Goal: Task Accomplishment & Management: Complete application form

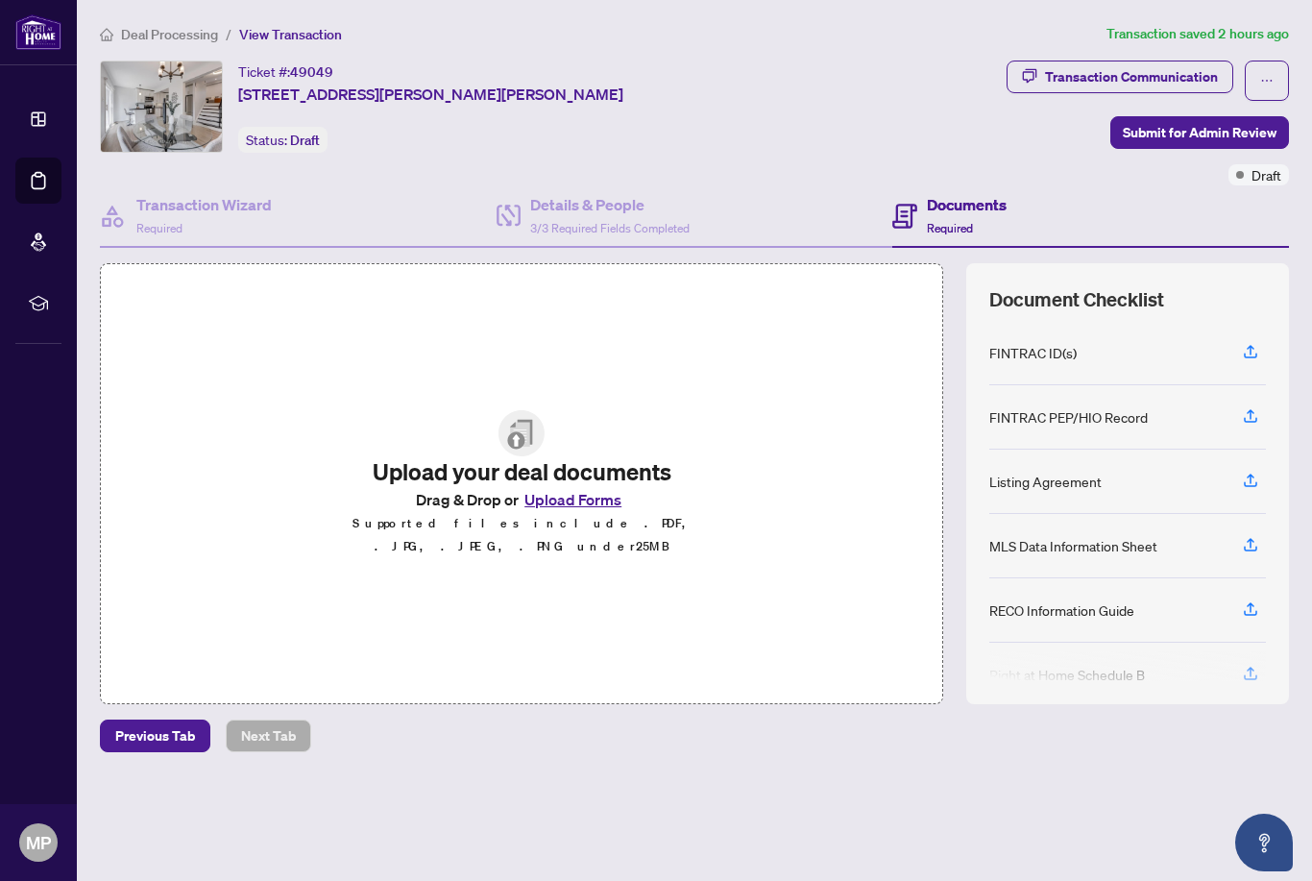
scroll to position [63, 0]
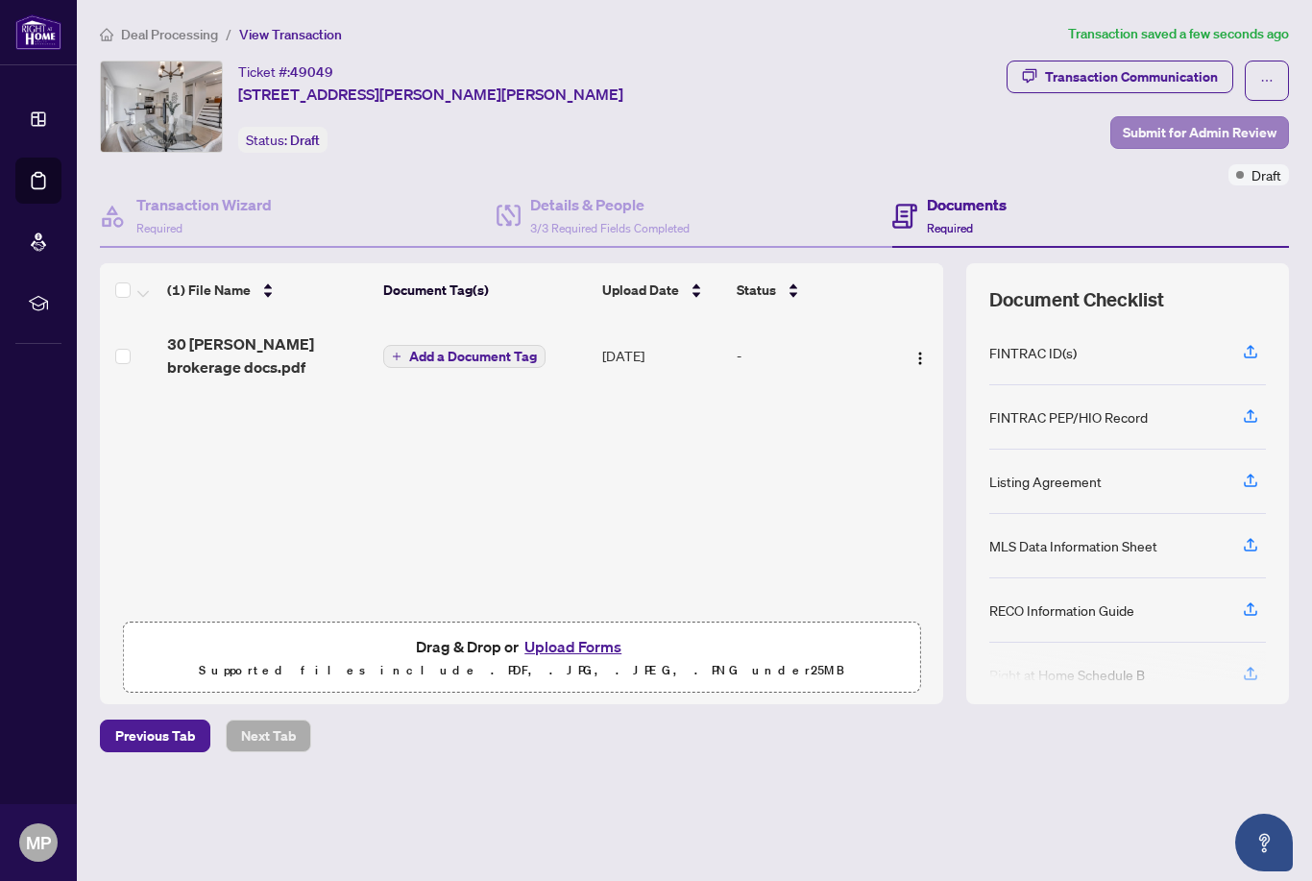
click at [1209, 117] on span "Submit for Admin Review" at bounding box center [1200, 132] width 154 height 31
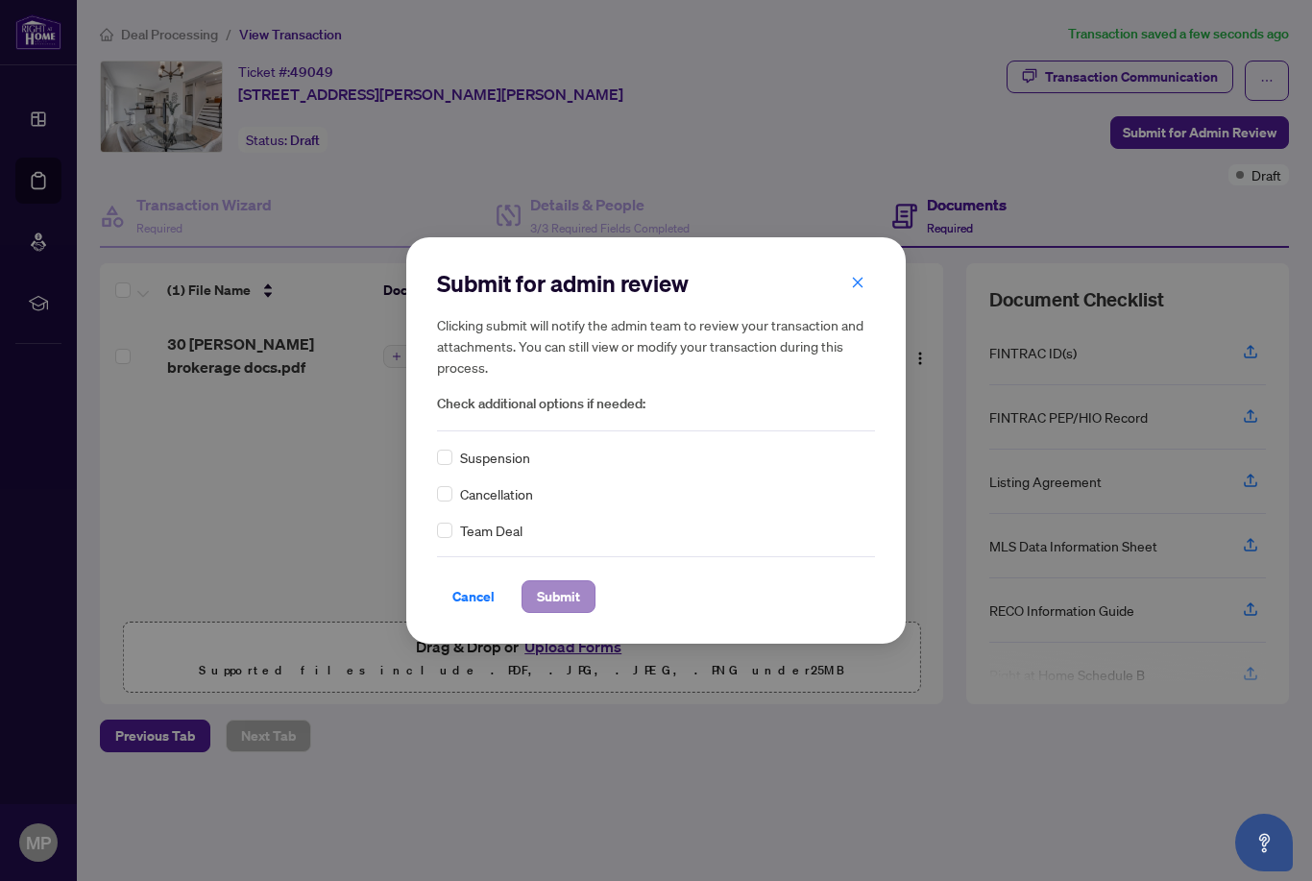
click at [570, 605] on span "Submit" at bounding box center [558, 596] width 43 height 31
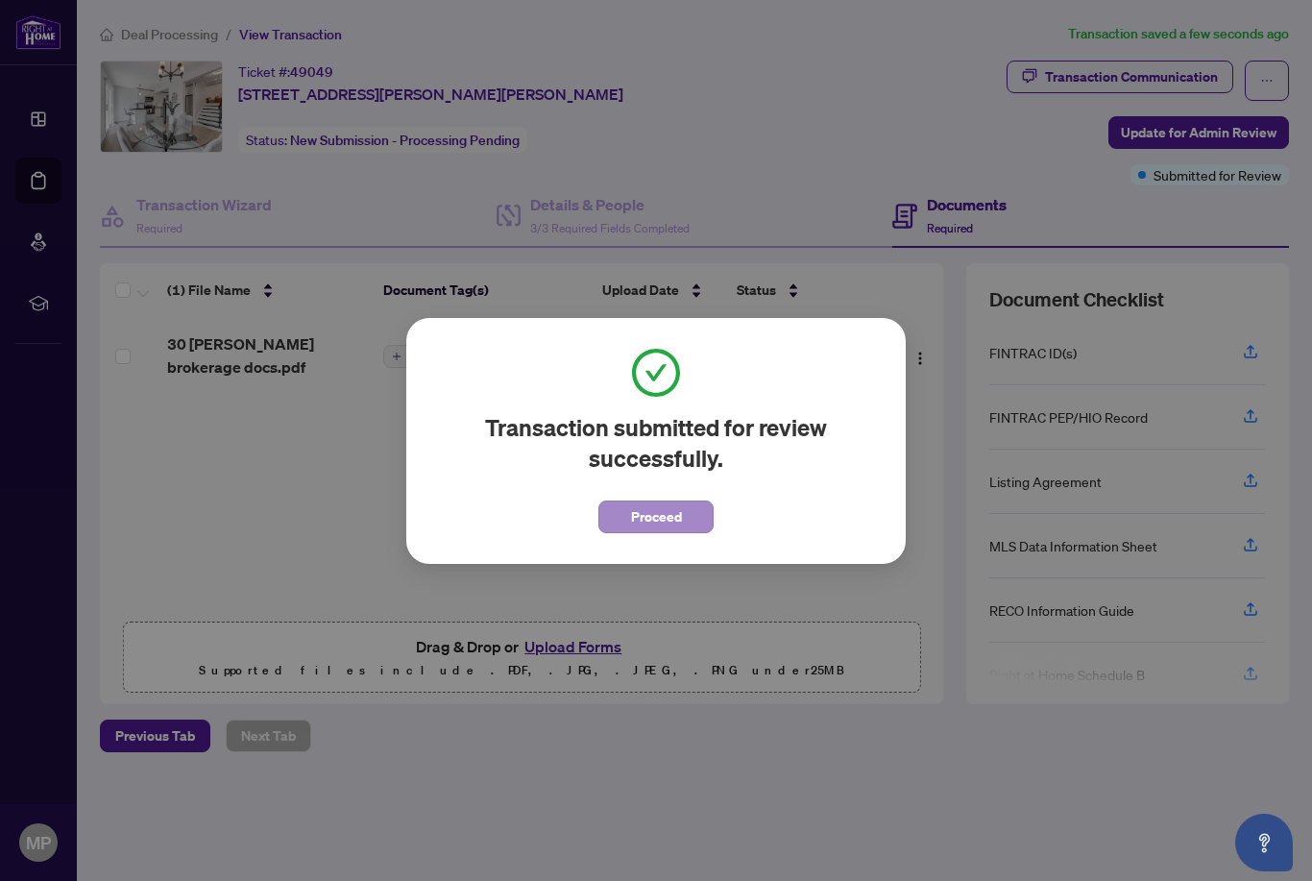
click at [687, 520] on button "Proceed" at bounding box center [655, 516] width 115 height 33
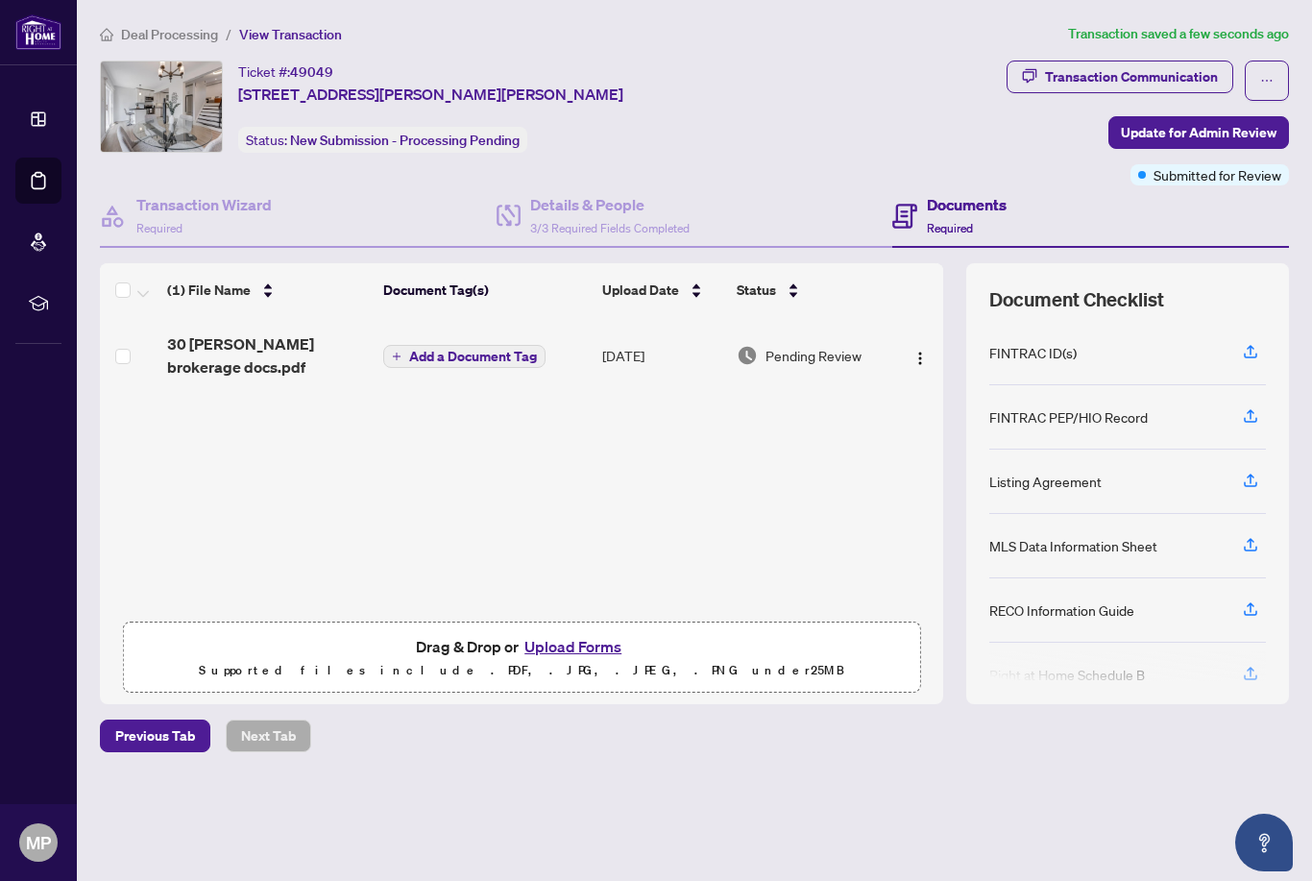
scroll to position [0, 0]
click at [156, 37] on span "Deal Processing" at bounding box center [169, 34] width 97 height 17
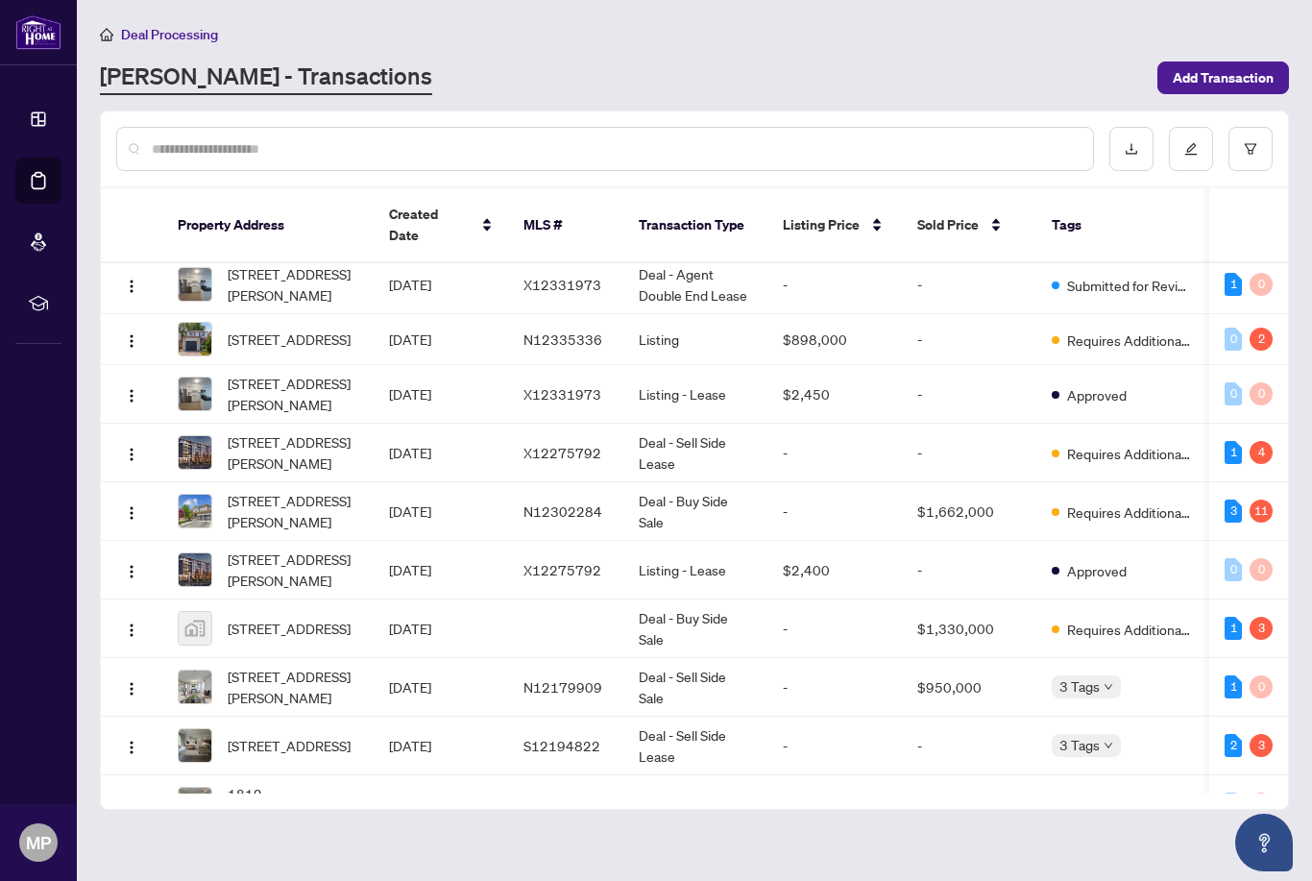
scroll to position [64, 0]
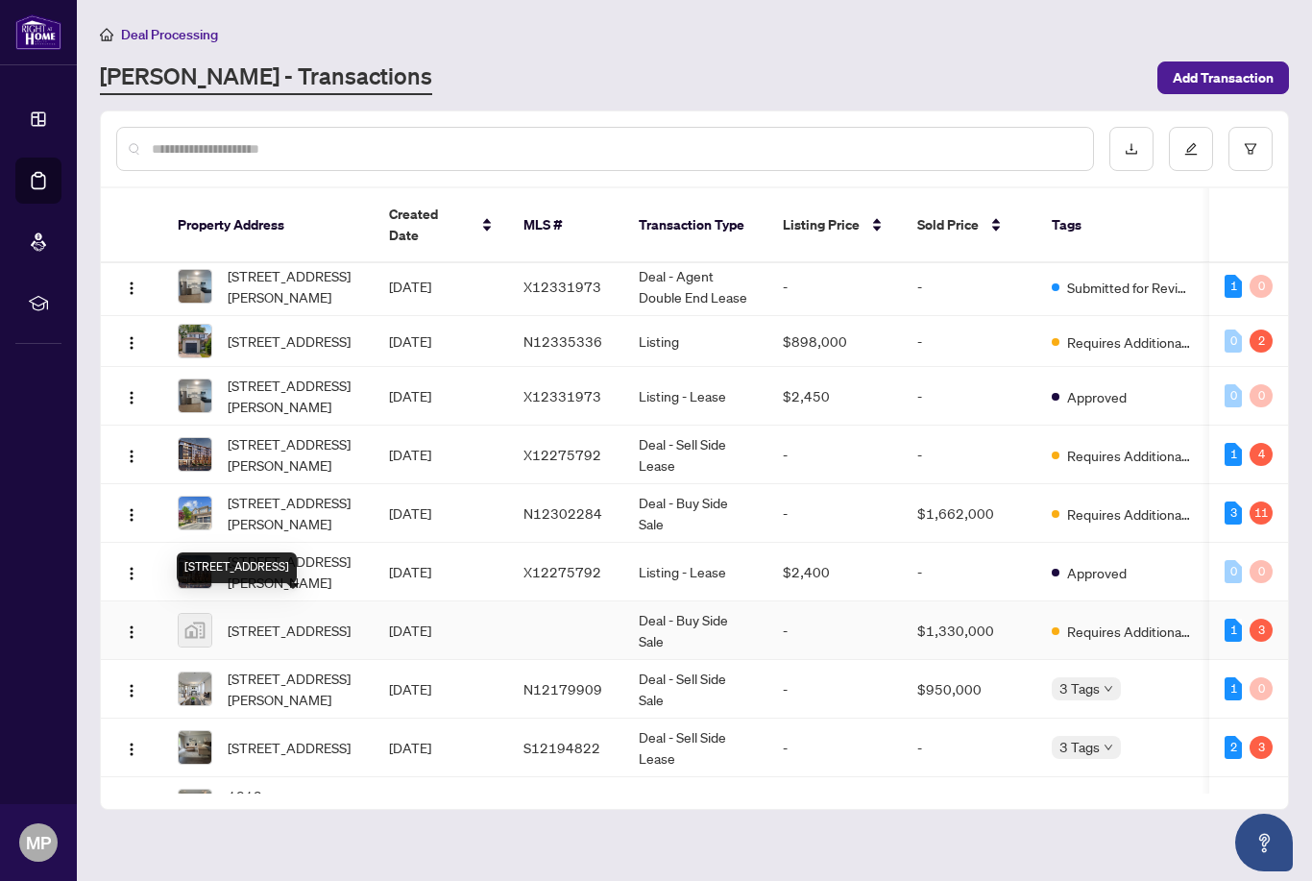
click at [250, 633] on span "[STREET_ADDRESS]" at bounding box center [289, 629] width 123 height 21
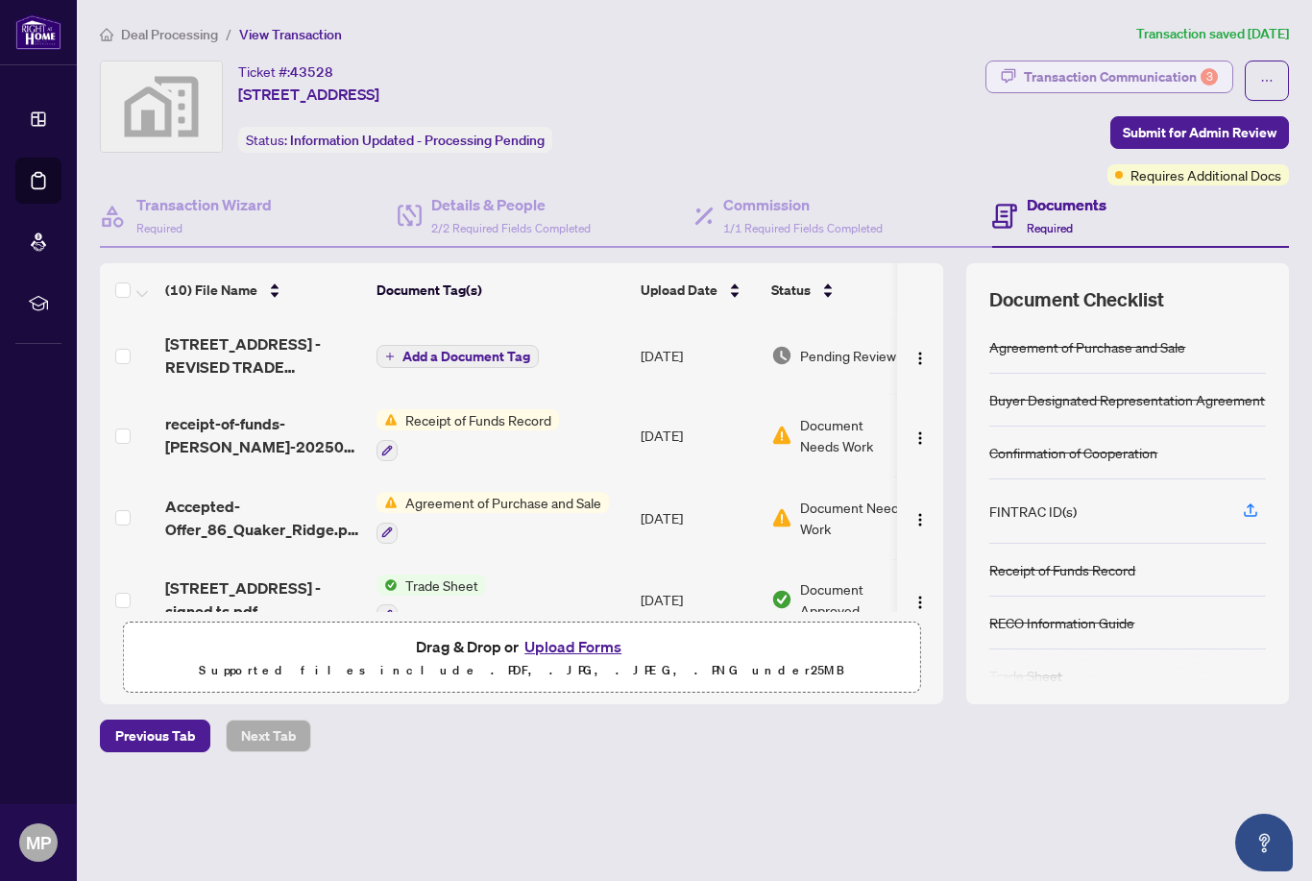
click at [1196, 76] on div "Transaction Communication 3" at bounding box center [1121, 76] width 194 height 31
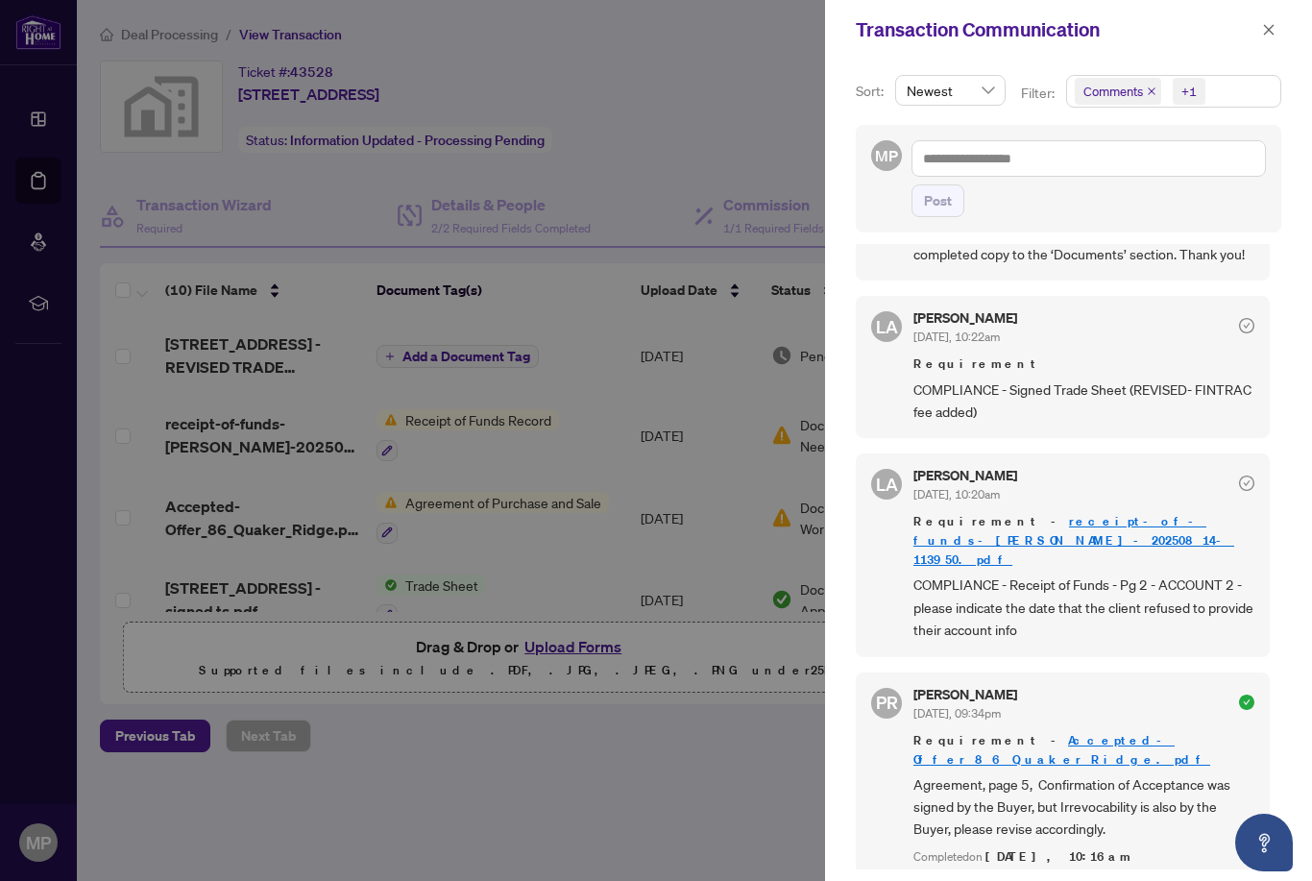
scroll to position [232, 0]
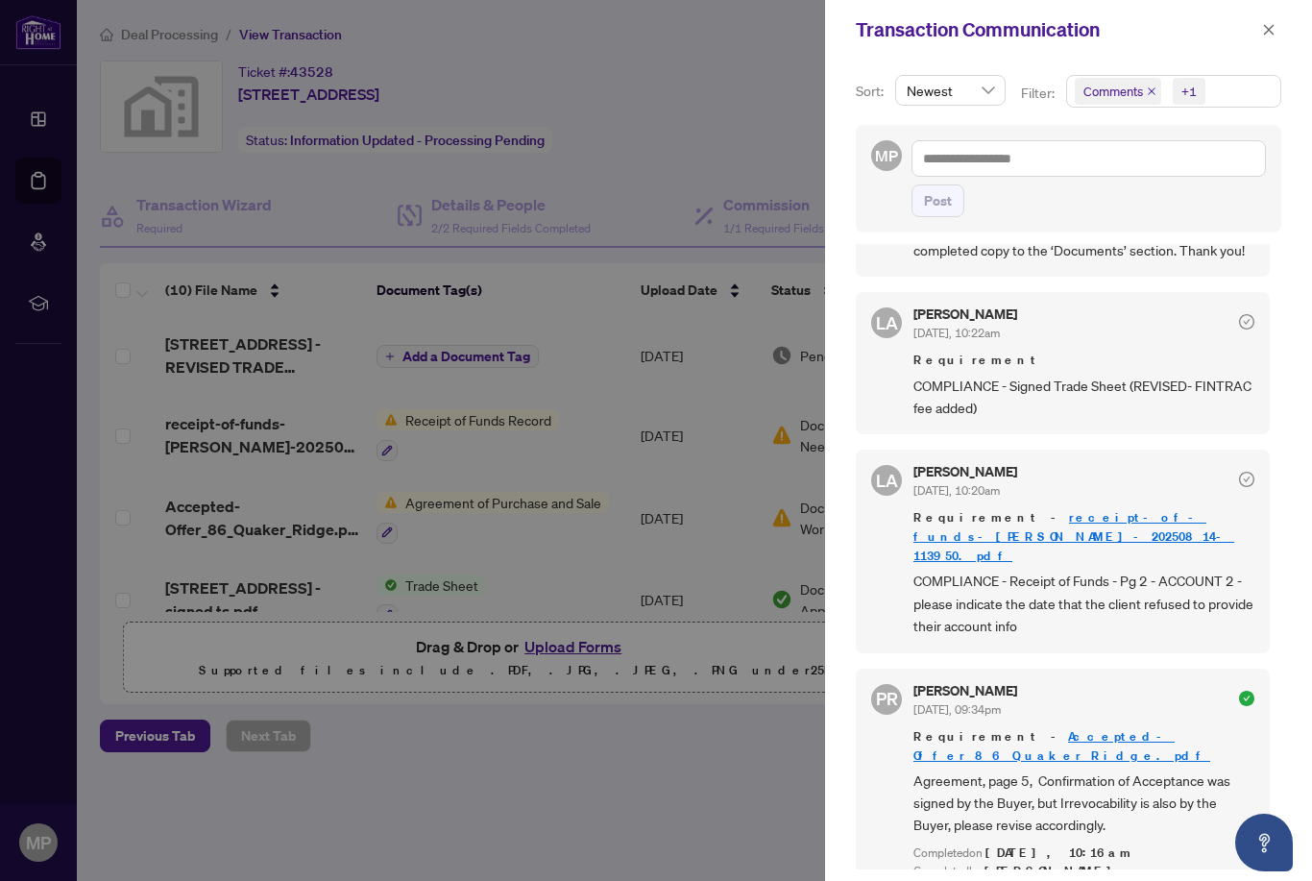
click at [1108, 516] on link "receipt-of-funds-[PERSON_NAME]-20250814-113950.pdf" at bounding box center [1073, 536] width 321 height 55
click at [1273, 31] on icon "close" at bounding box center [1268, 29] width 13 height 13
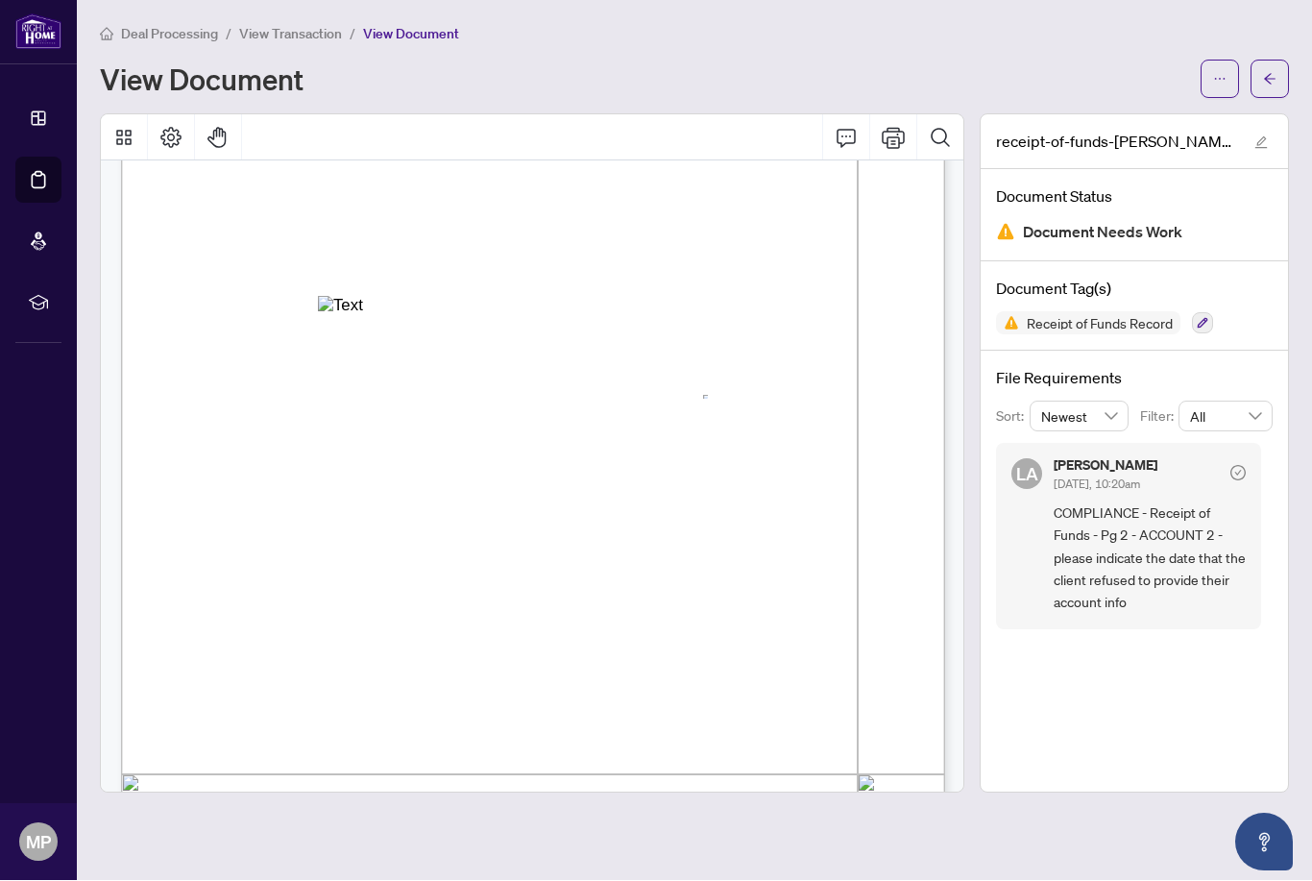
scroll to position [1031, 0]
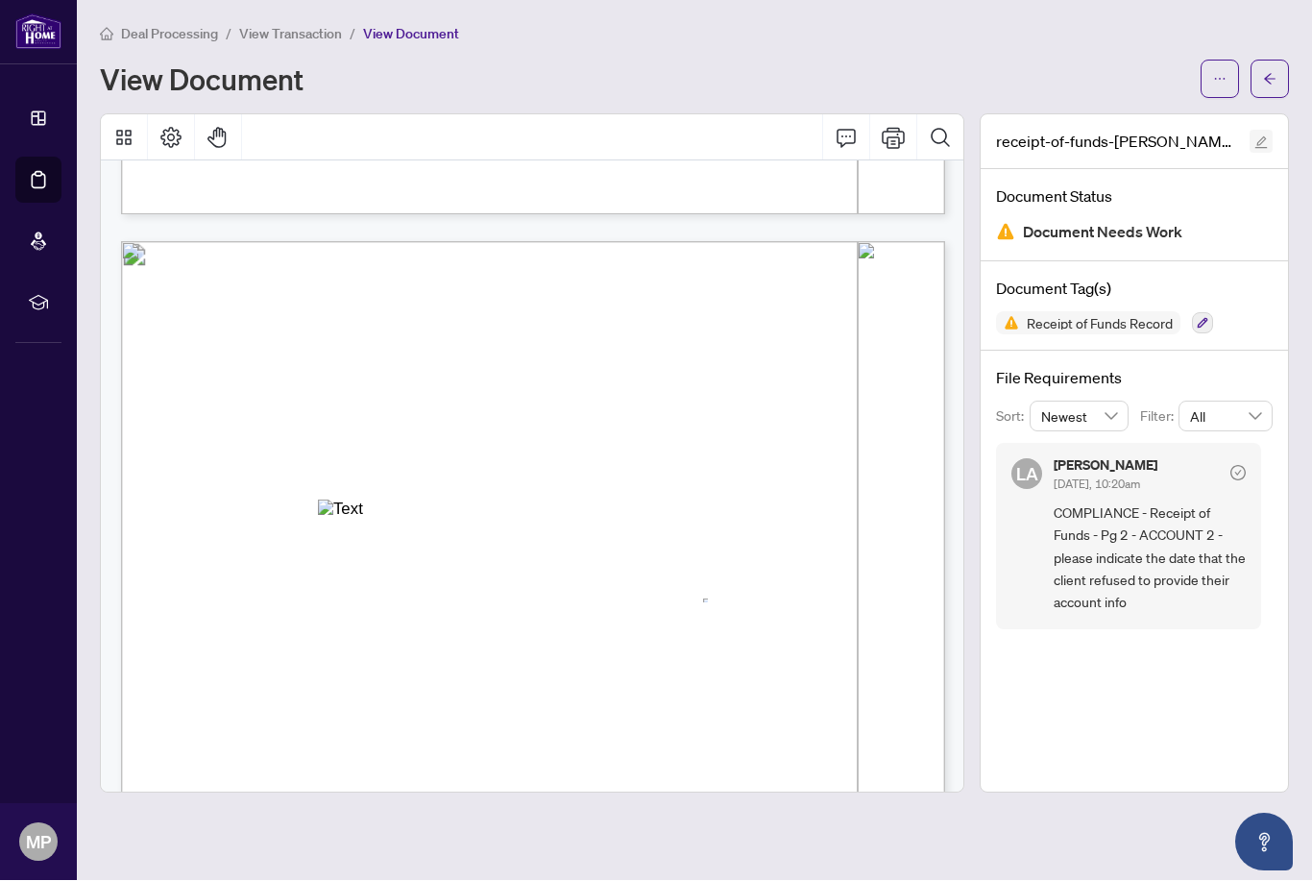
click at [1256, 142] on icon "edit" at bounding box center [1260, 142] width 13 height 13
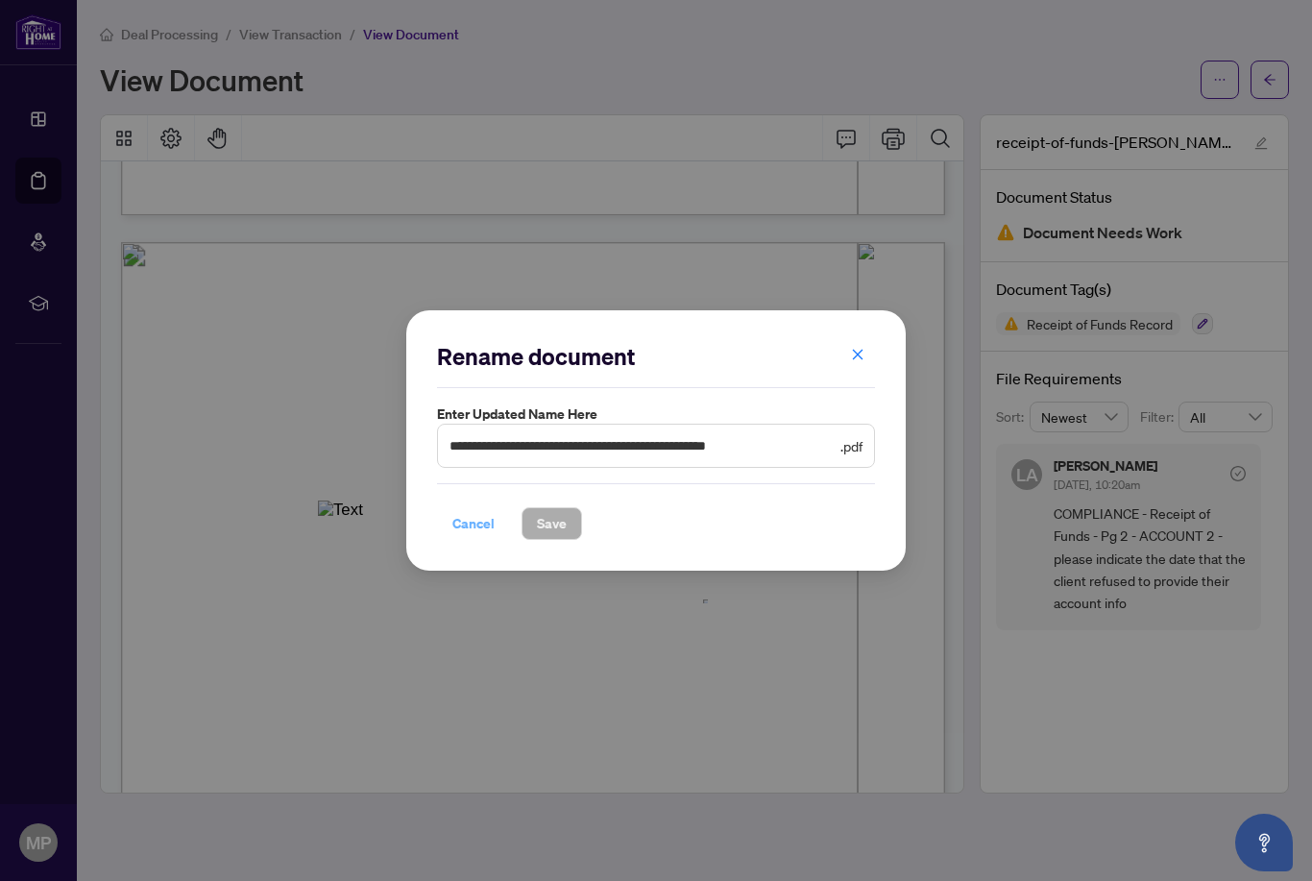
click at [480, 539] on span "Cancel" at bounding box center [473, 523] width 42 height 31
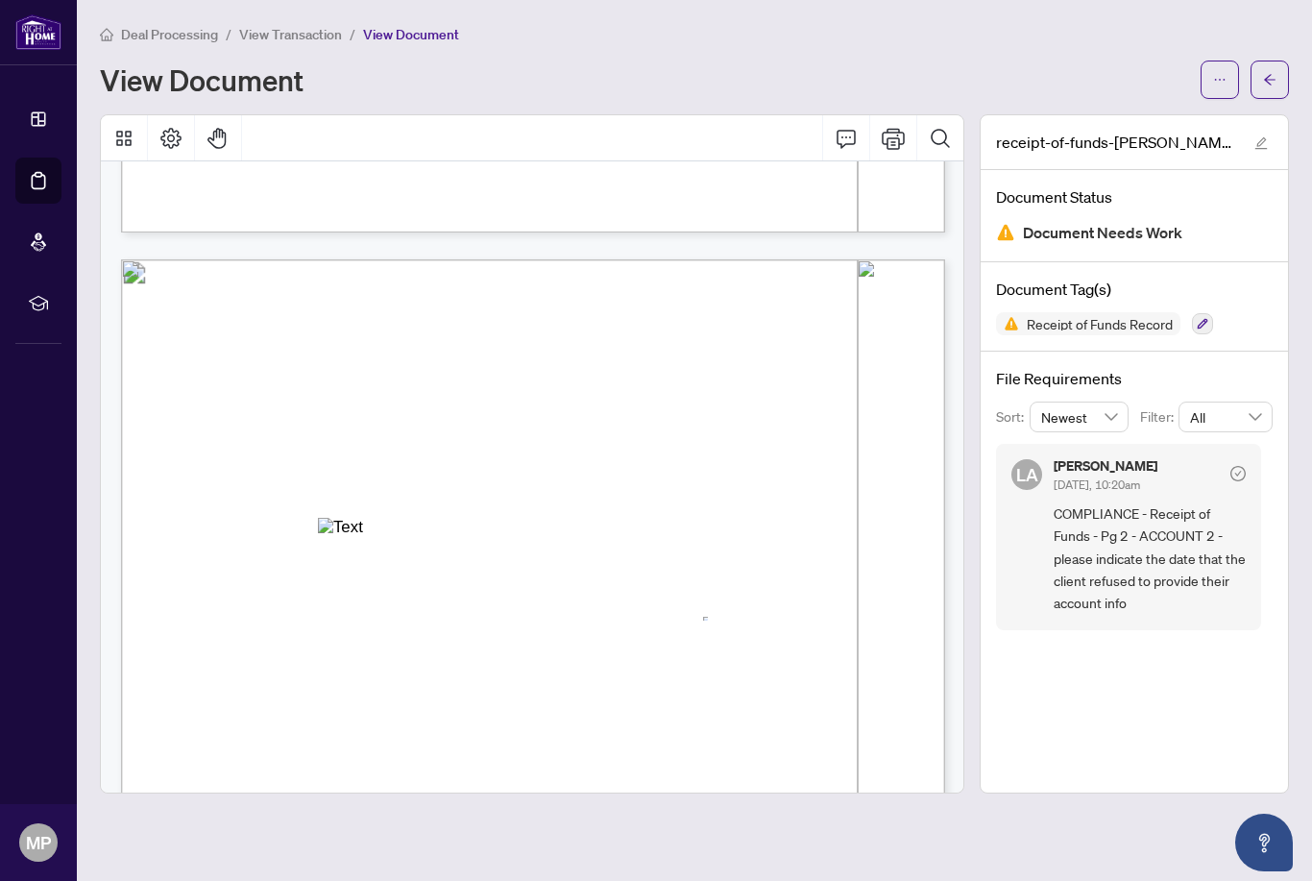
scroll to position [1042, 0]
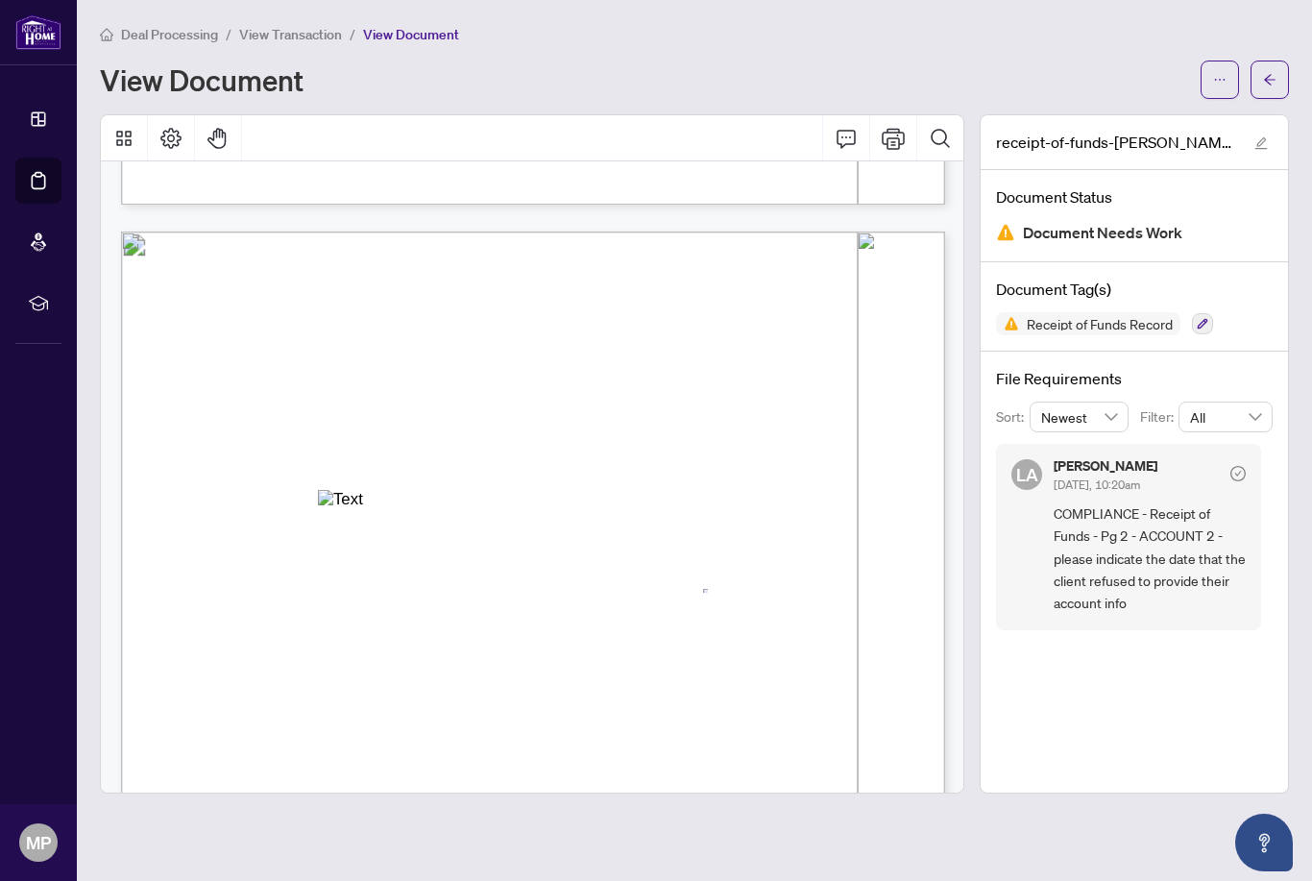
click at [173, 146] on button "Page Layout" at bounding box center [171, 138] width 46 height 46
click at [126, 131] on icon "Thumbnails" at bounding box center [123, 138] width 15 height 15
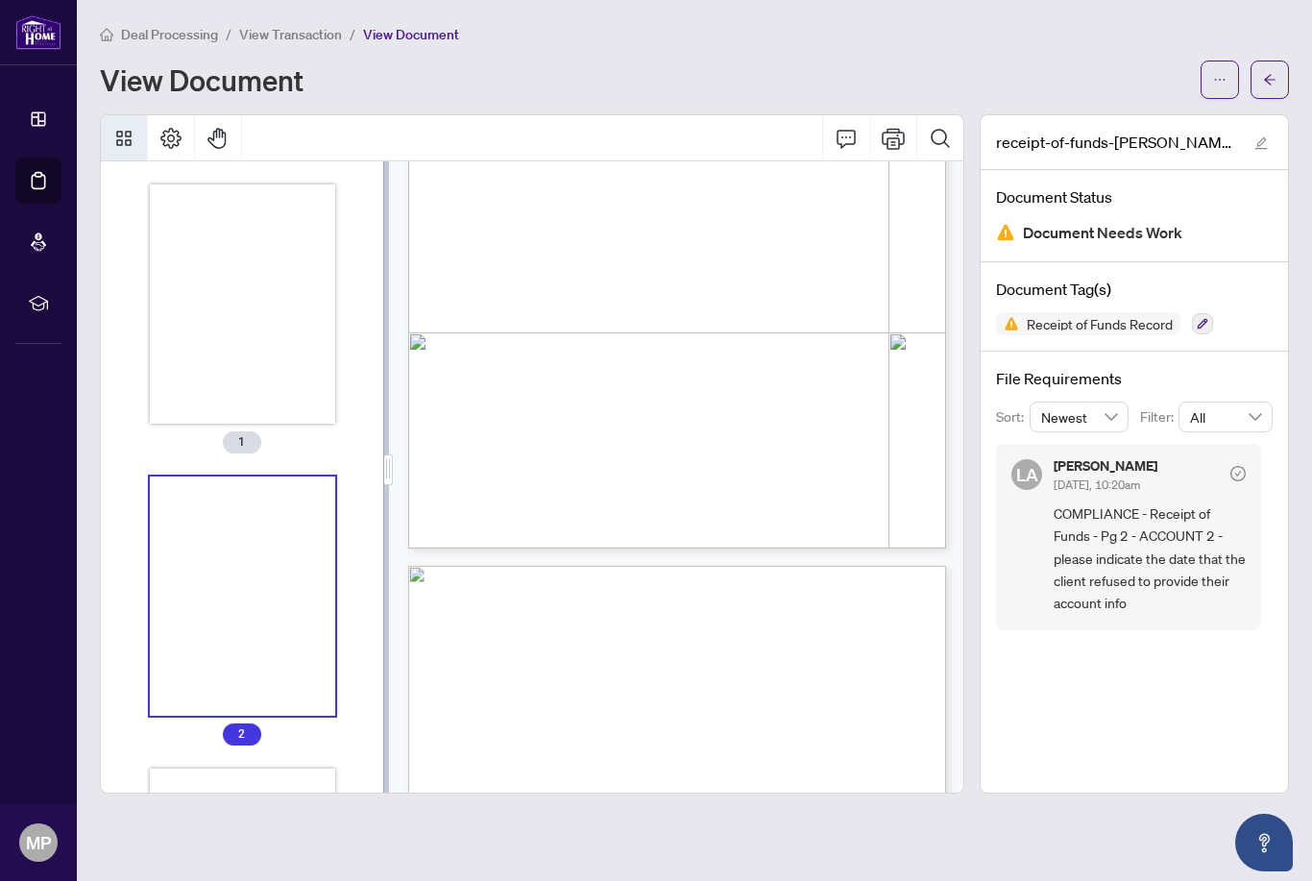
scroll to position [680, 0]
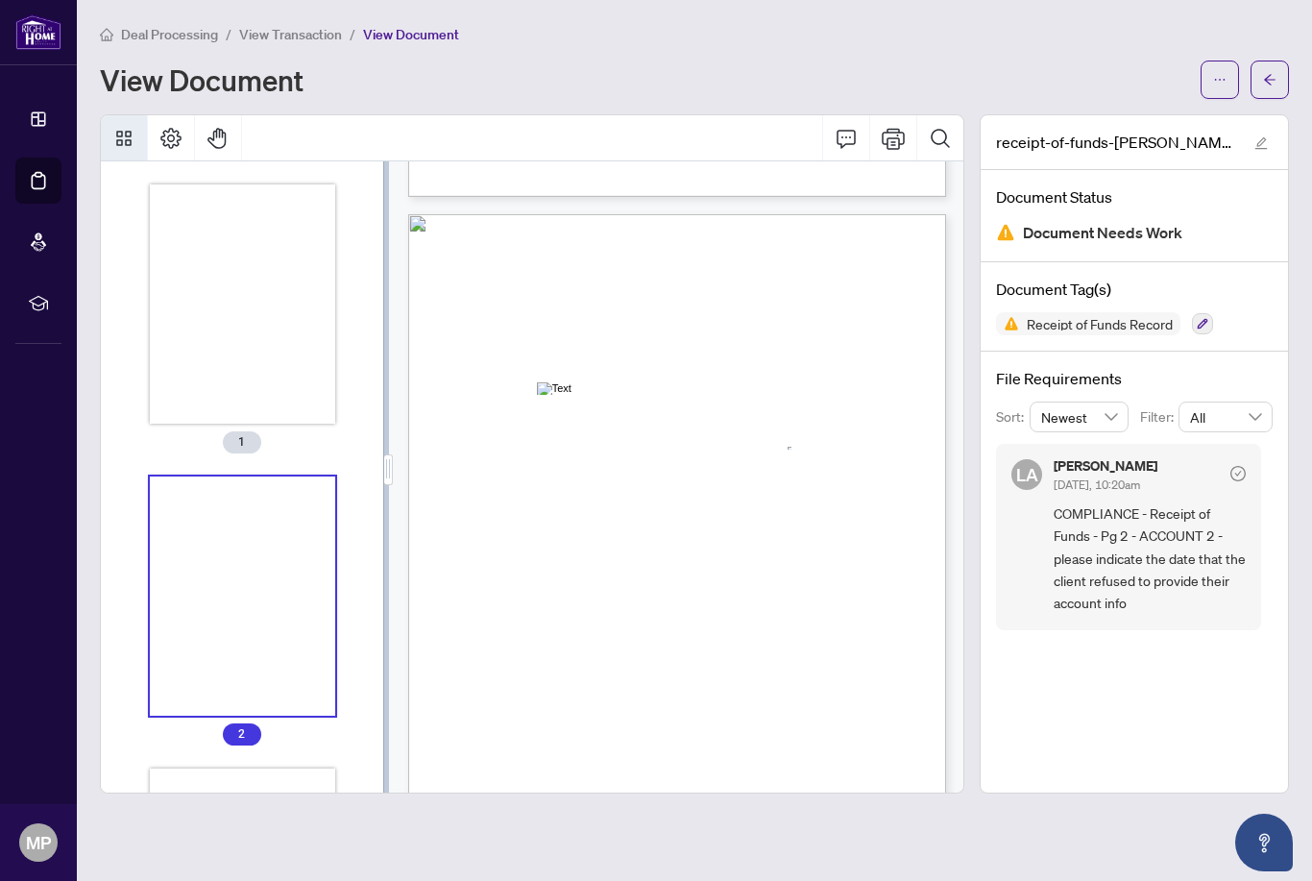
click at [839, 143] on icon "Comment" at bounding box center [845, 139] width 19 height 18
click at [846, 155] on button "Comment" at bounding box center [846, 138] width 46 height 46
click at [129, 140] on icon "Thumbnails" at bounding box center [123, 138] width 23 height 23
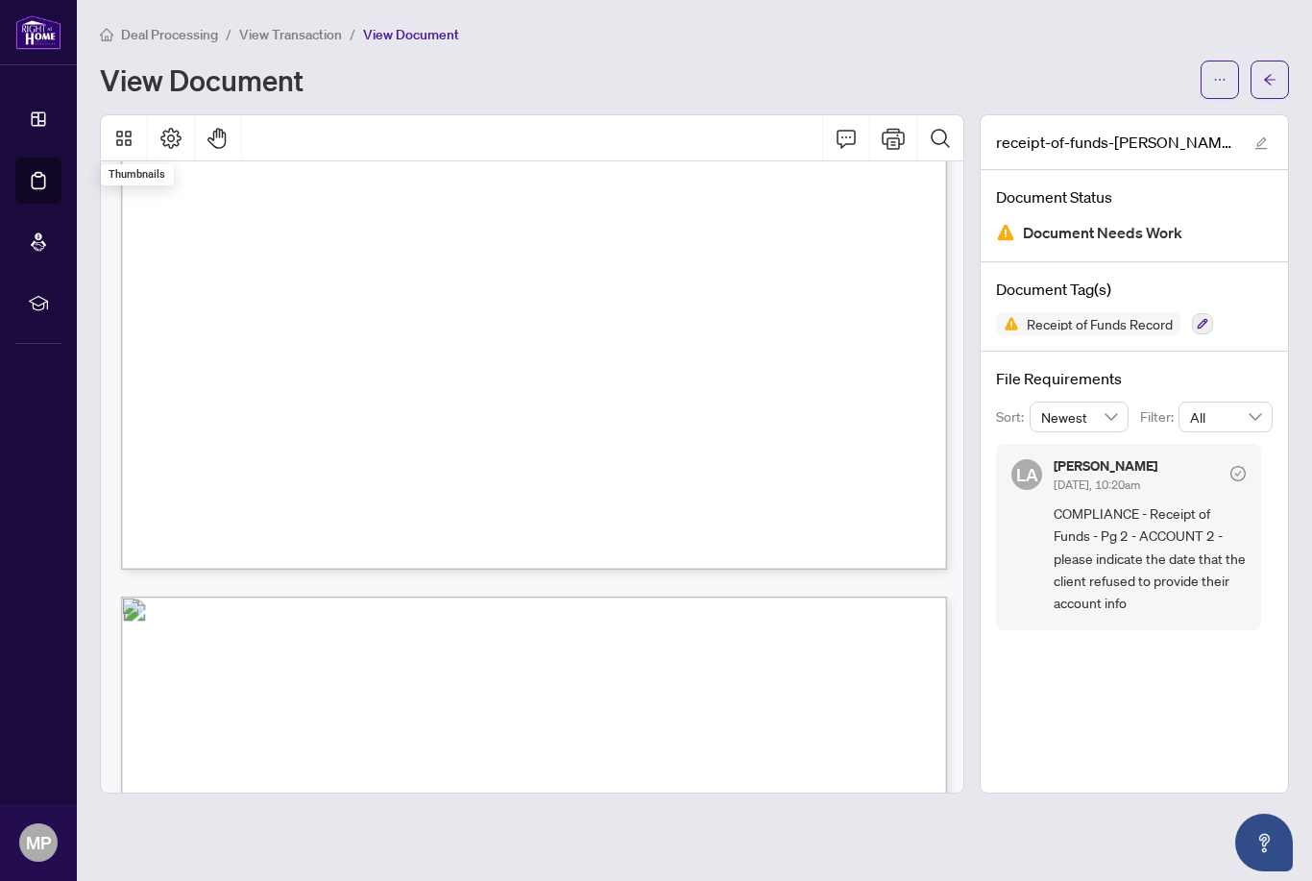
scroll to position [1045, 0]
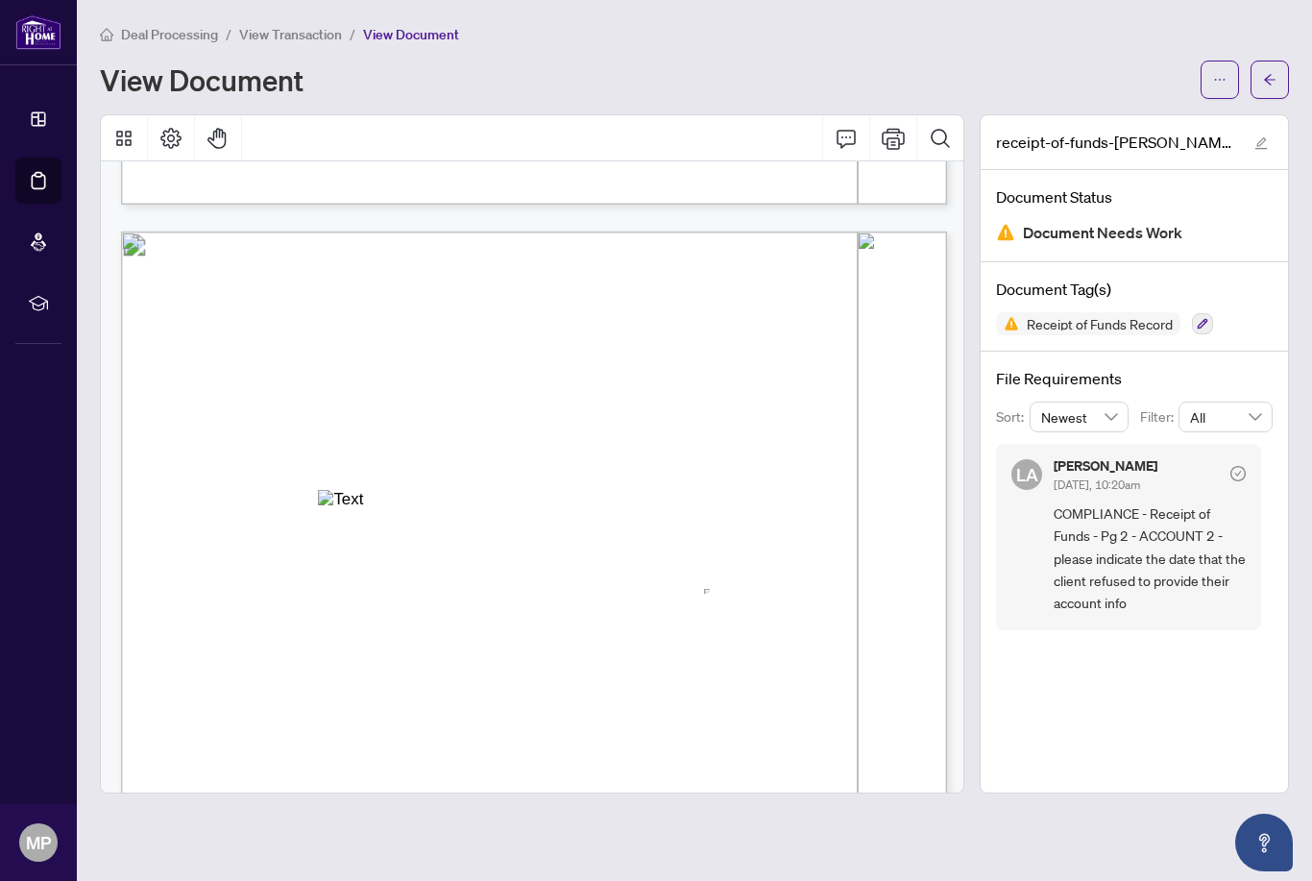
click at [847, 148] on icon "Comment" at bounding box center [846, 138] width 23 height 23
click at [617, 507] on div "Annotation: Text" at bounding box center [473, 506] width 310 height 19
click at [853, 140] on icon "Comment" at bounding box center [846, 138] width 23 height 23
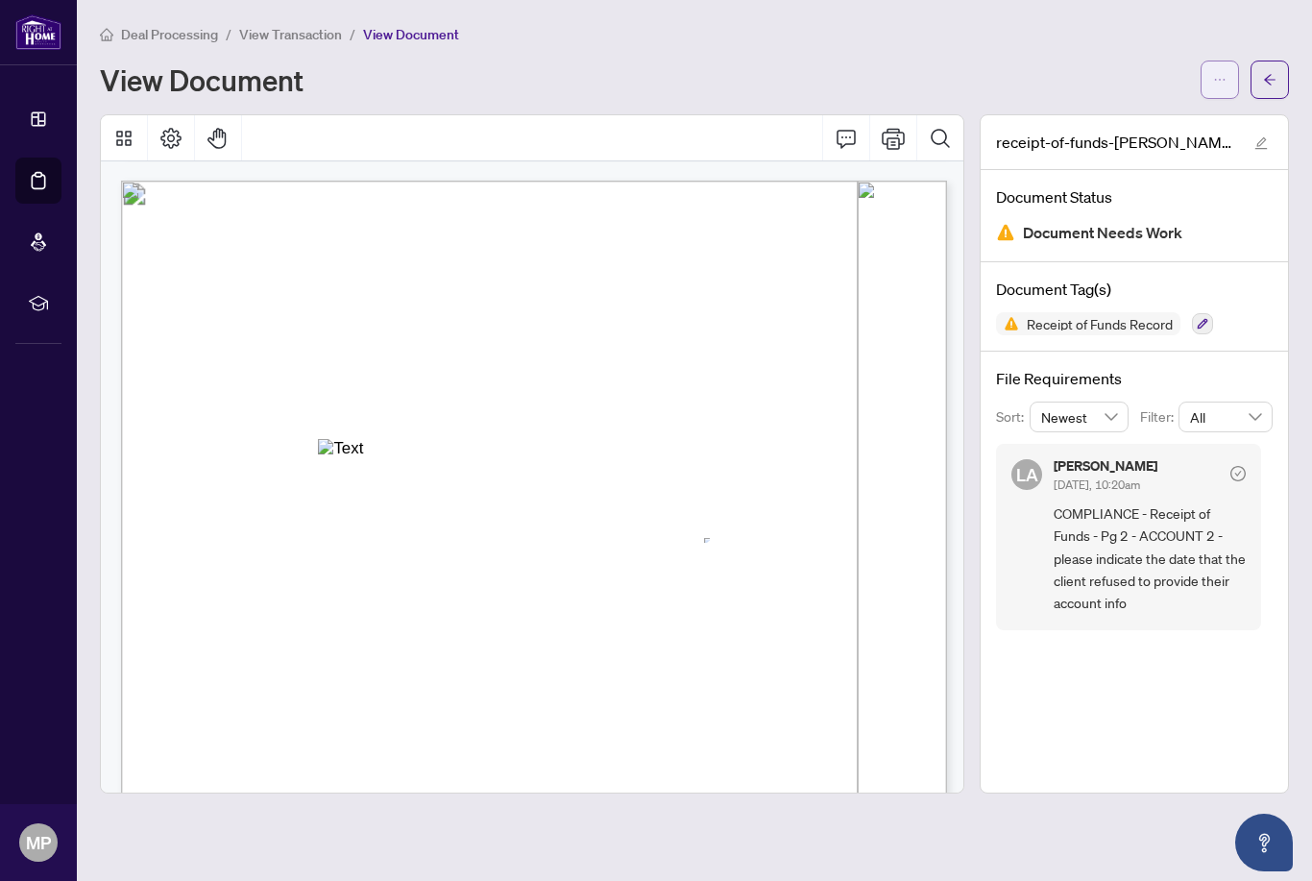
click at [1214, 83] on icon "ellipsis" at bounding box center [1219, 79] width 13 height 13
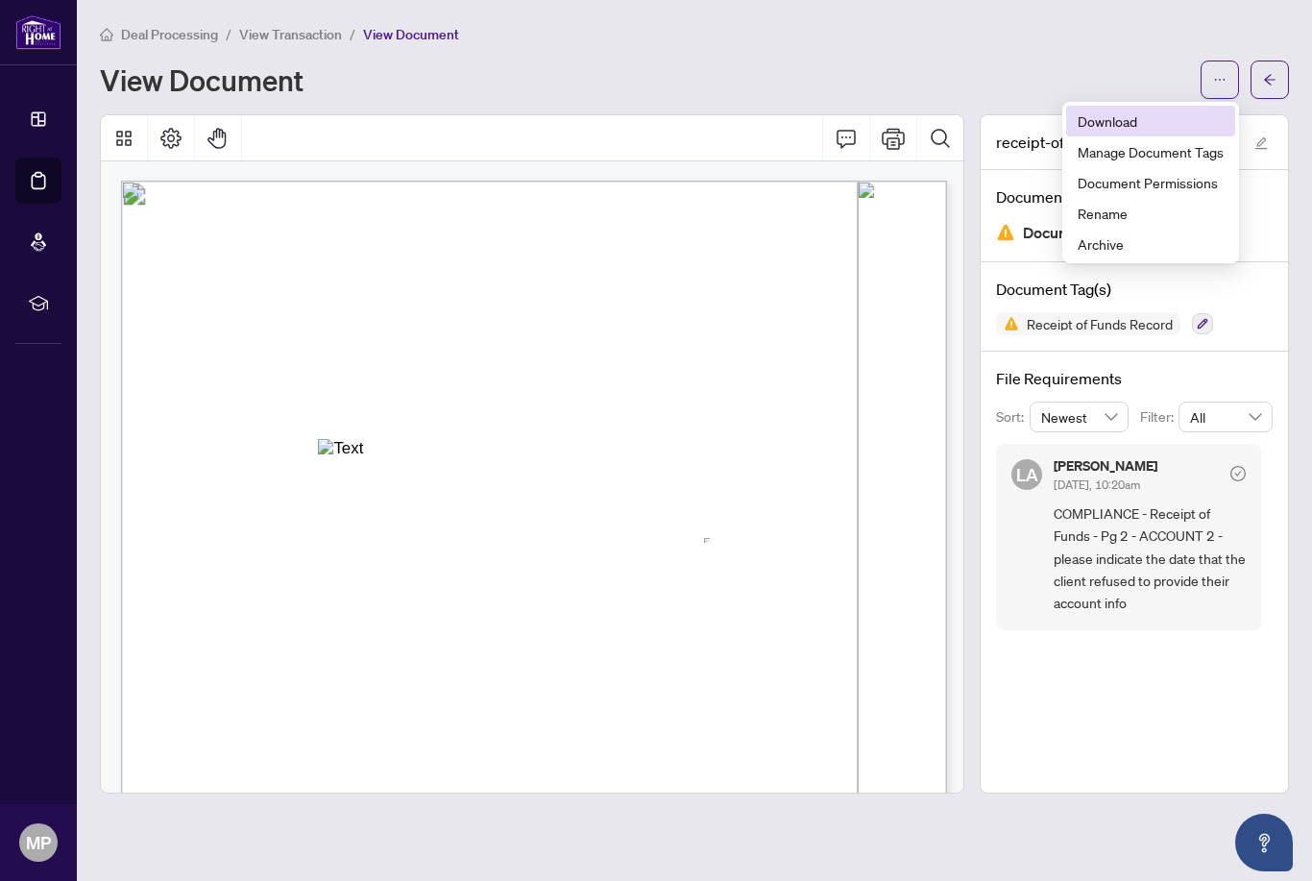
click at [1123, 125] on span "Download" at bounding box center [1150, 120] width 146 height 21
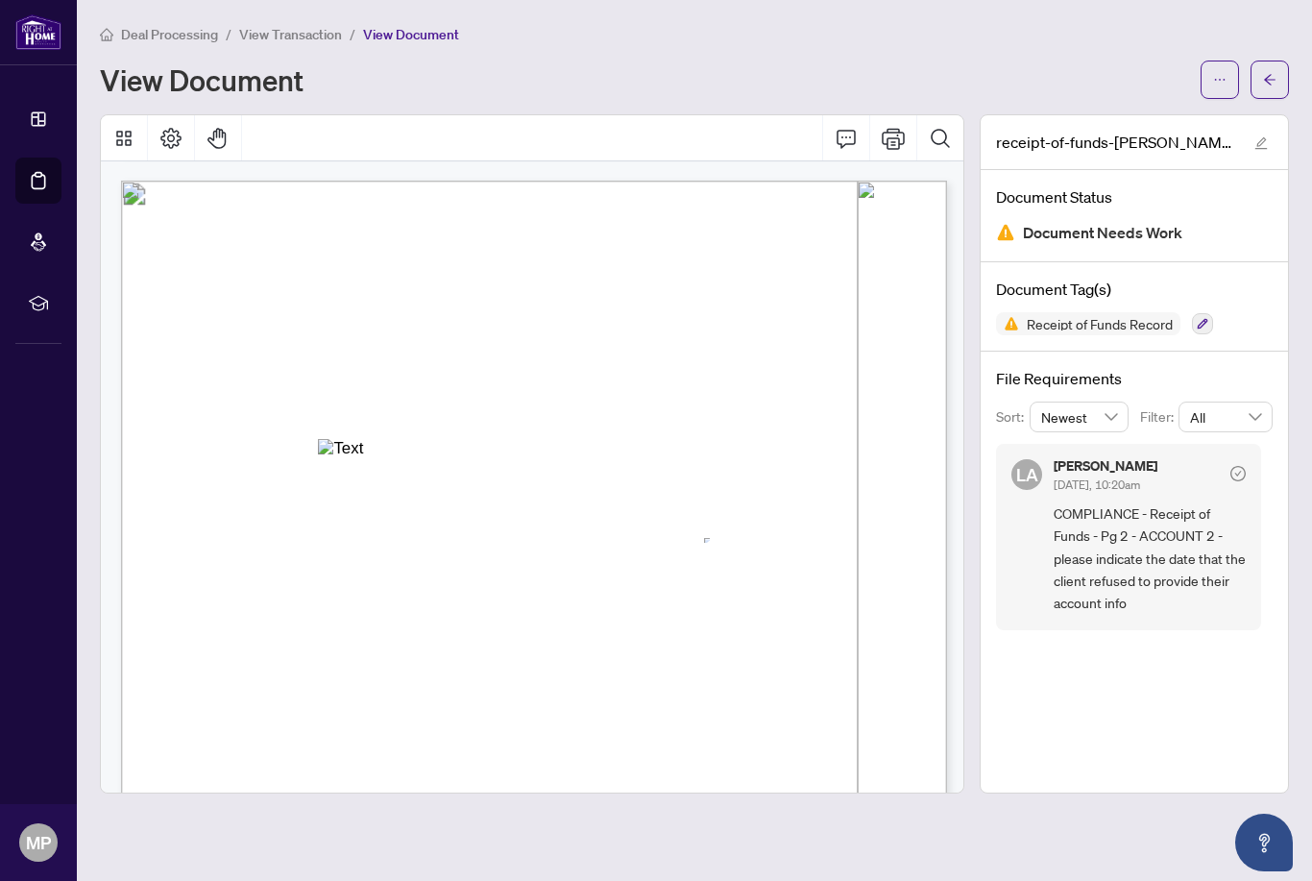
click at [885, 88] on div "View Document" at bounding box center [644, 79] width 1089 height 31
click at [306, 39] on span "View Transaction" at bounding box center [290, 34] width 103 height 17
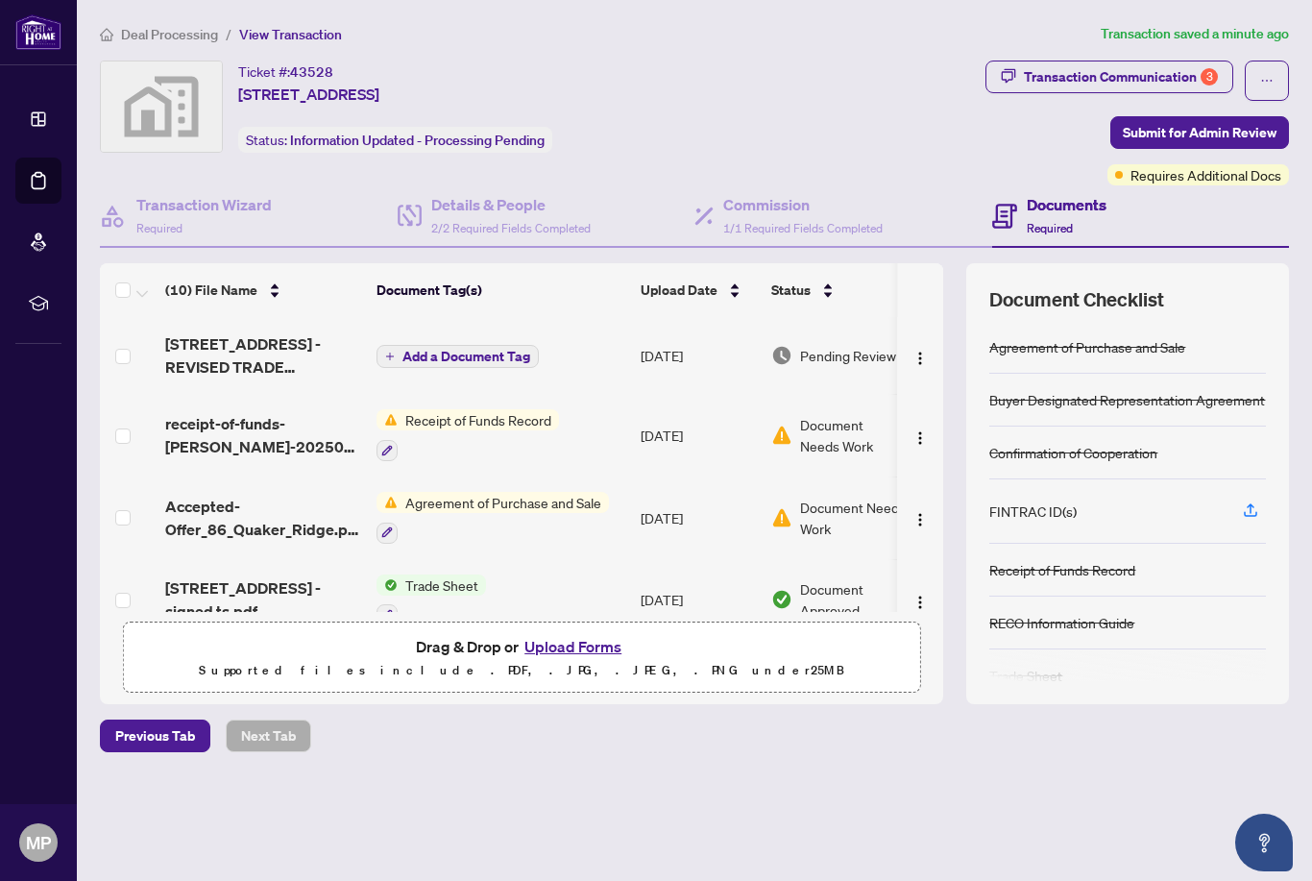
click at [581, 659] on button "Upload Forms" at bounding box center [573, 646] width 109 height 25
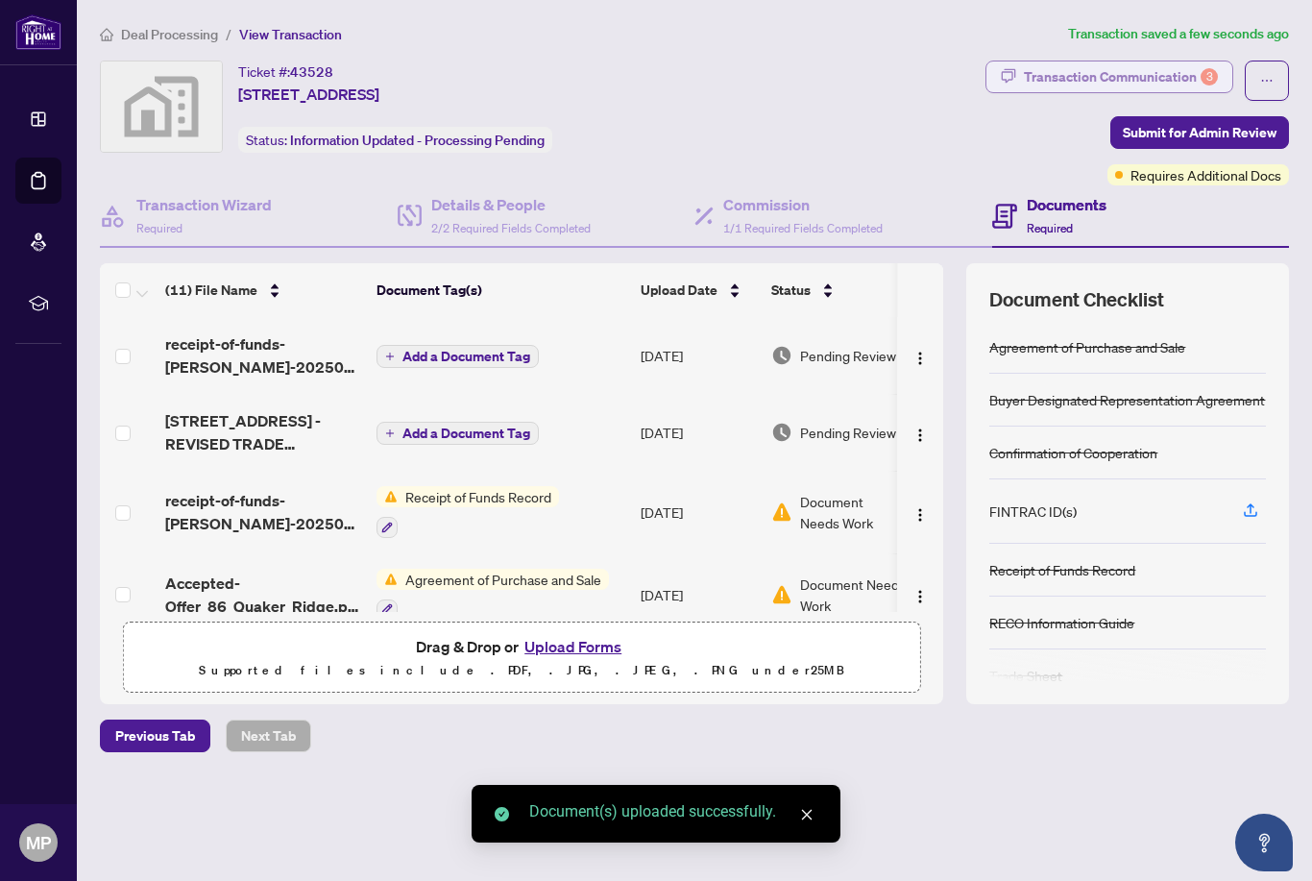
click at [1204, 83] on div "3" at bounding box center [1208, 76] width 17 height 17
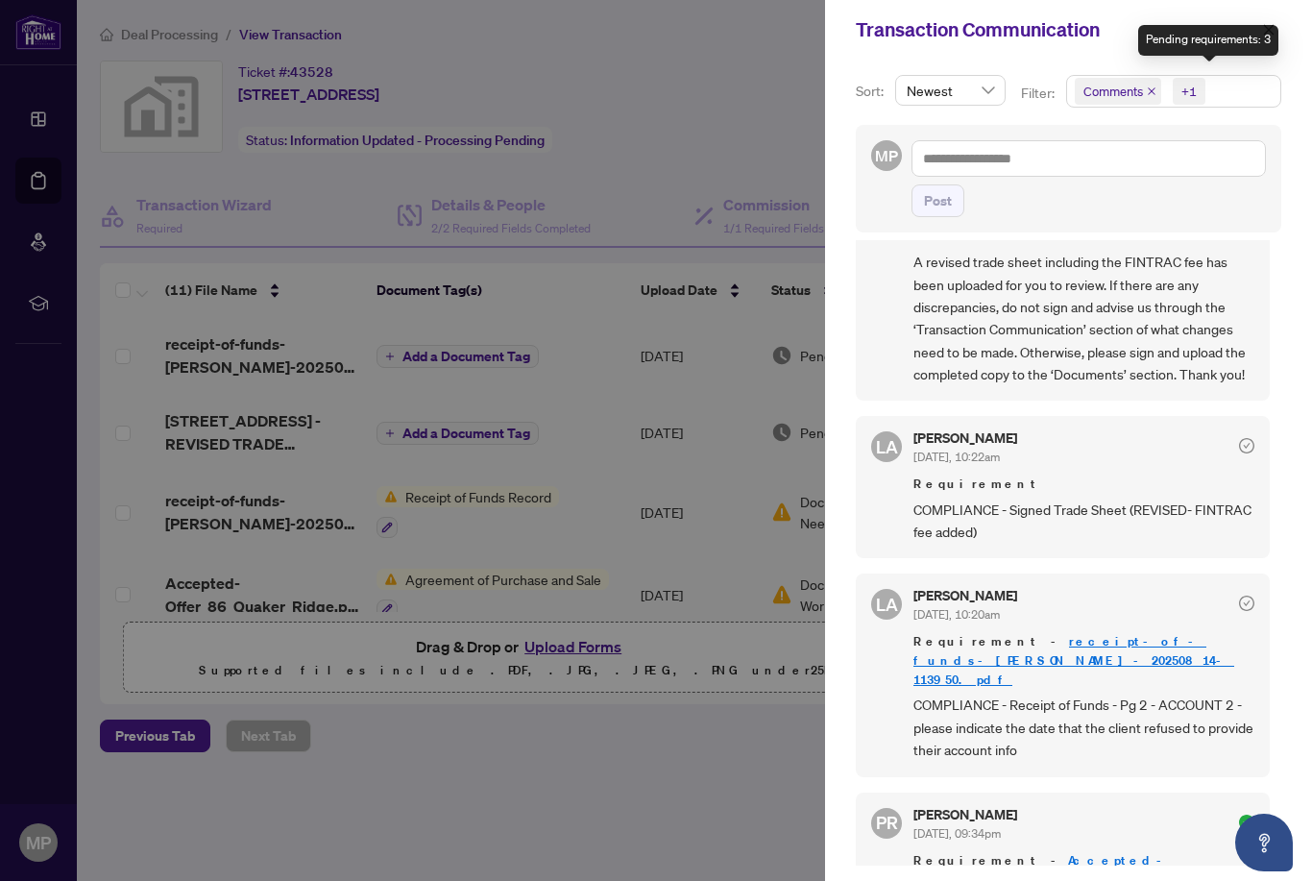
scroll to position [106, 0]
click at [762, 822] on div at bounding box center [656, 440] width 1312 height 881
click at [1271, 36] on icon "close" at bounding box center [1268, 29] width 13 height 13
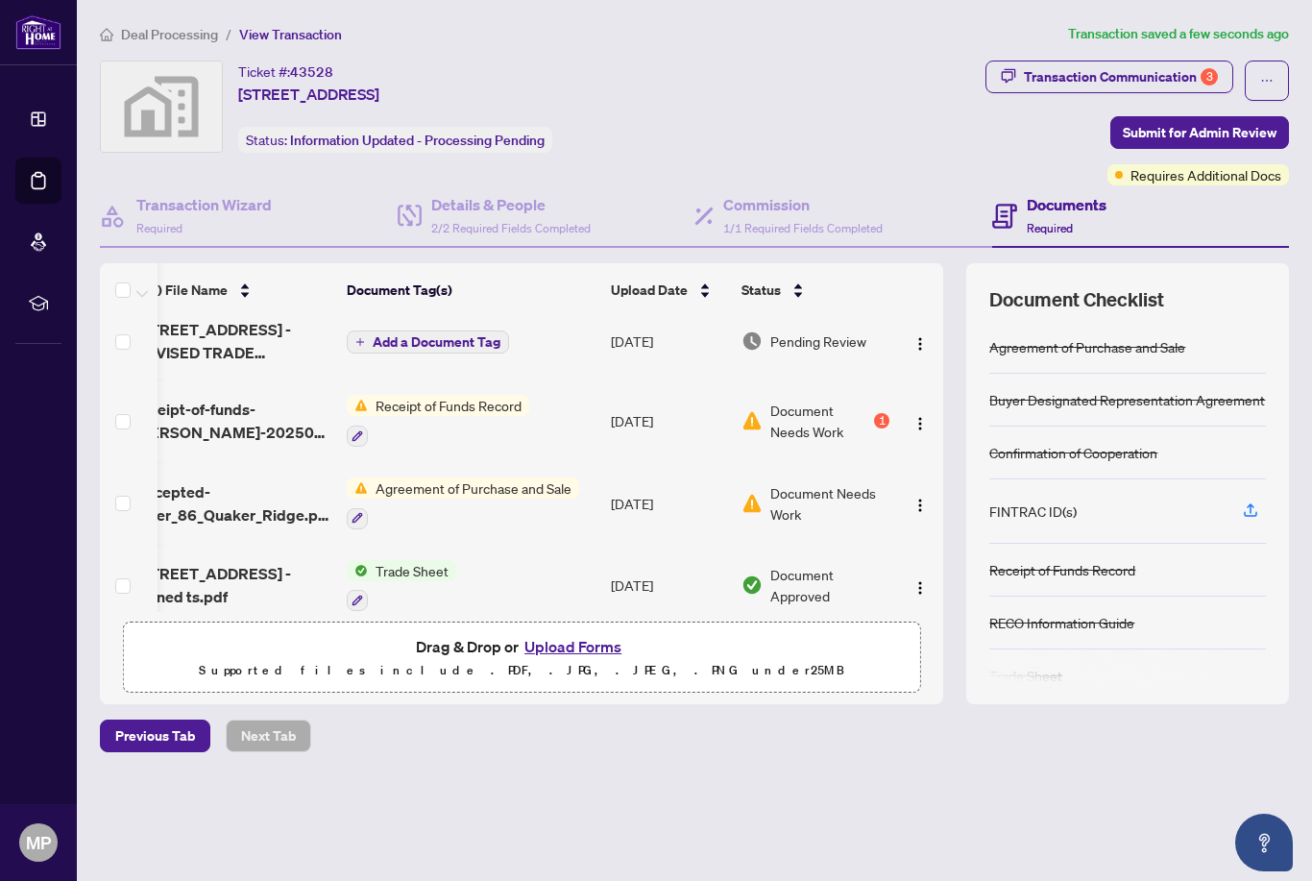
scroll to position [91, 30]
click at [194, 510] on span "Accepted-Offer_86_Quaker_Ridge.pdf" at bounding box center [233, 503] width 196 height 46
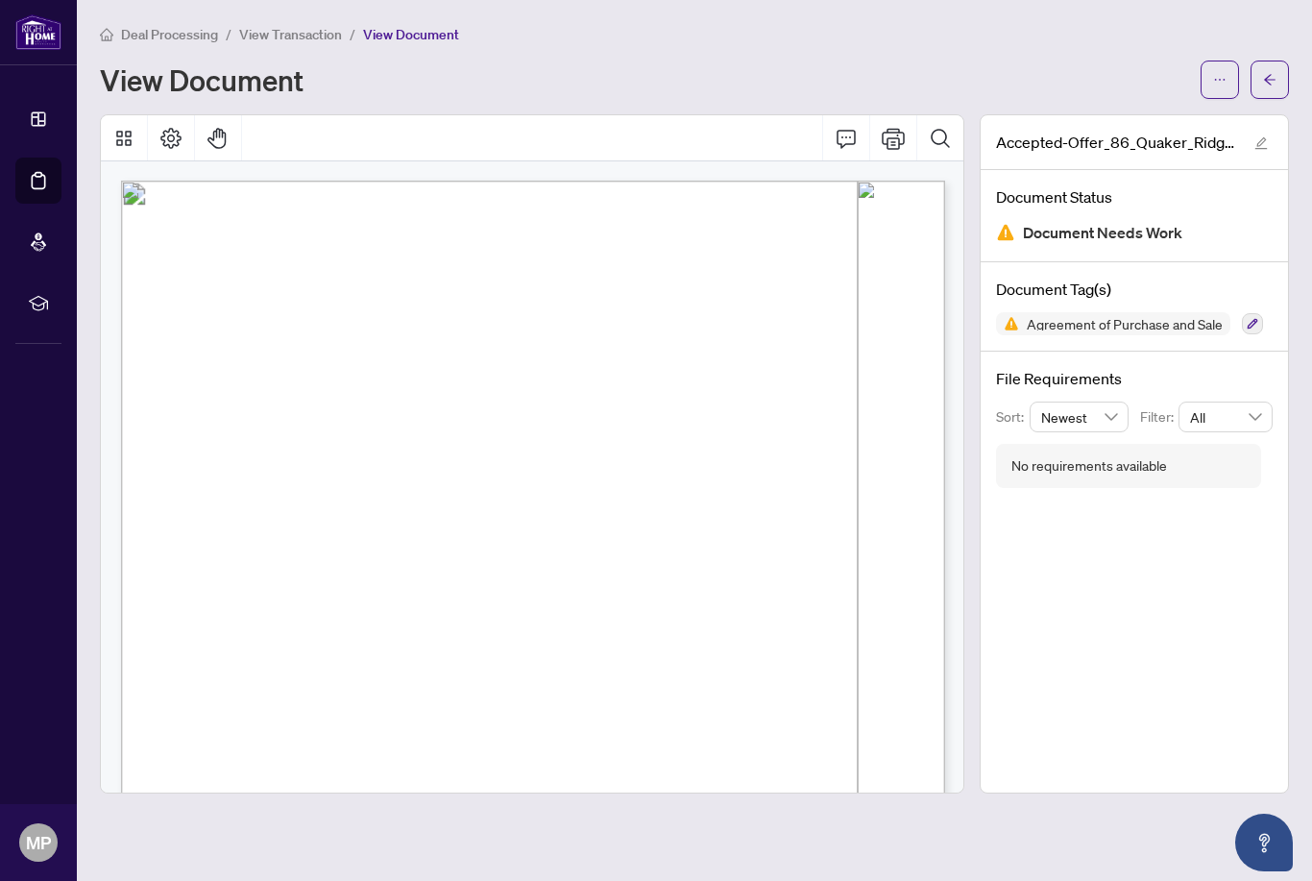
click at [285, 38] on span "View Transaction" at bounding box center [290, 34] width 103 height 17
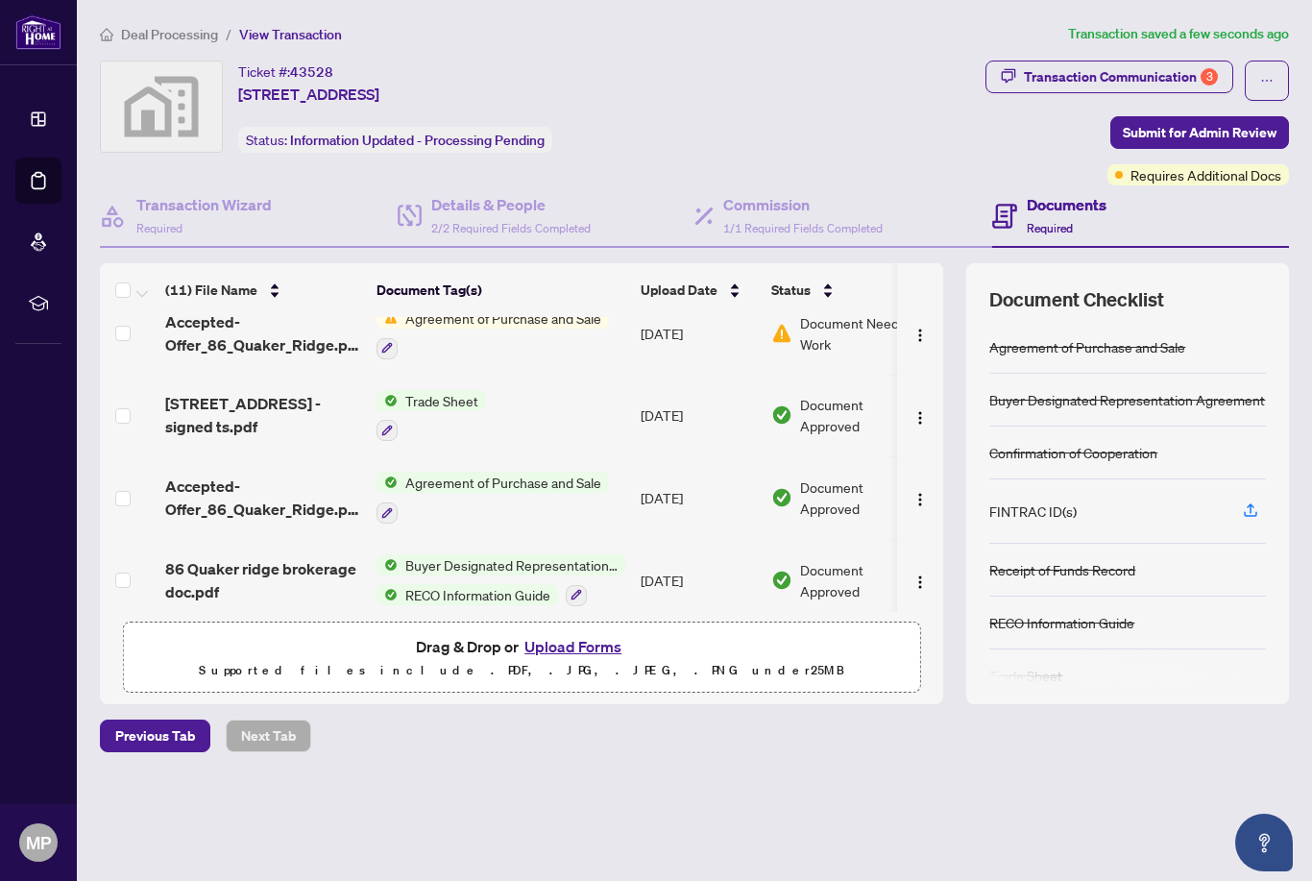
scroll to position [261, 0]
click at [381, 420] on button "button" at bounding box center [386, 430] width 21 height 21
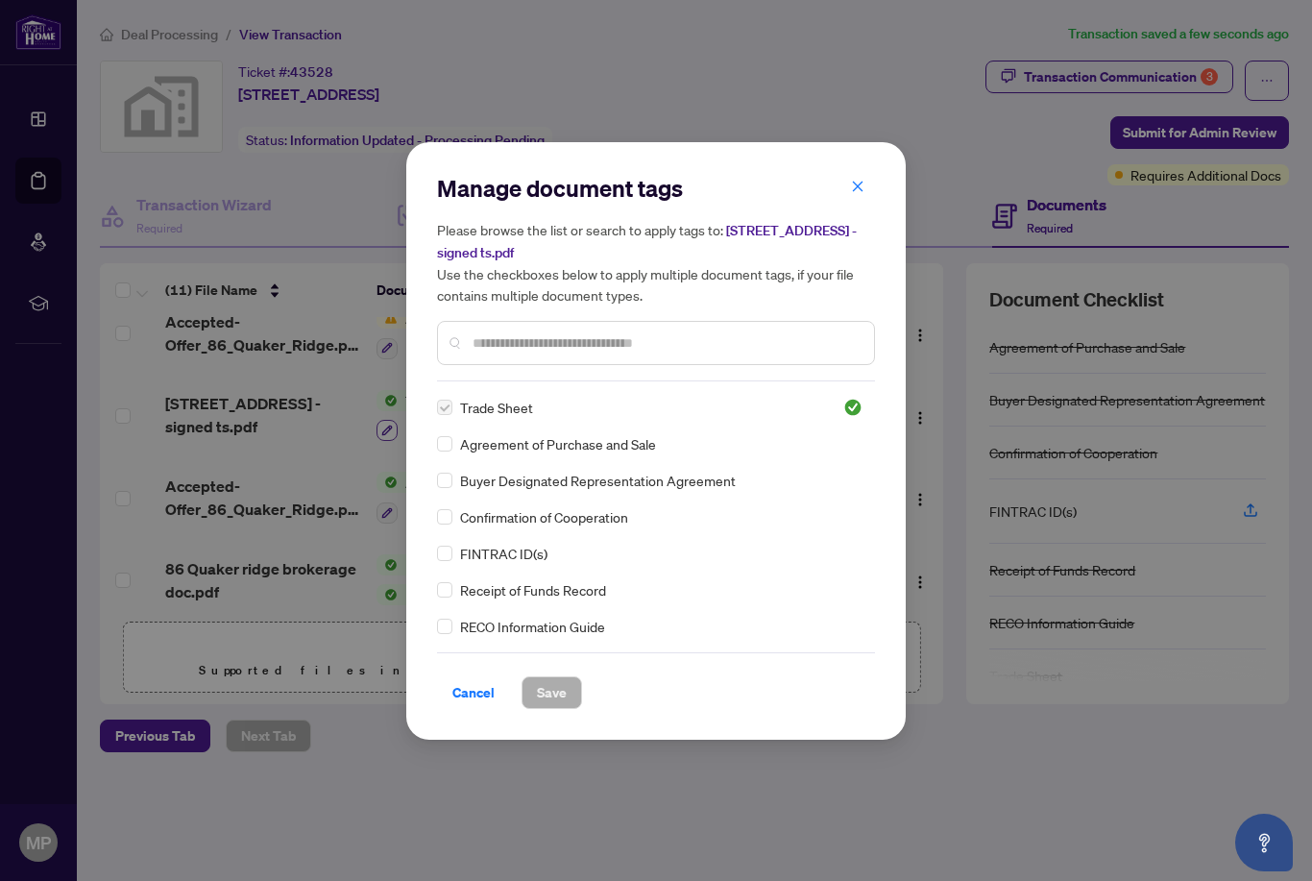
scroll to position [-1, 0]
click at [465, 690] on span "Cancel" at bounding box center [473, 692] width 42 height 31
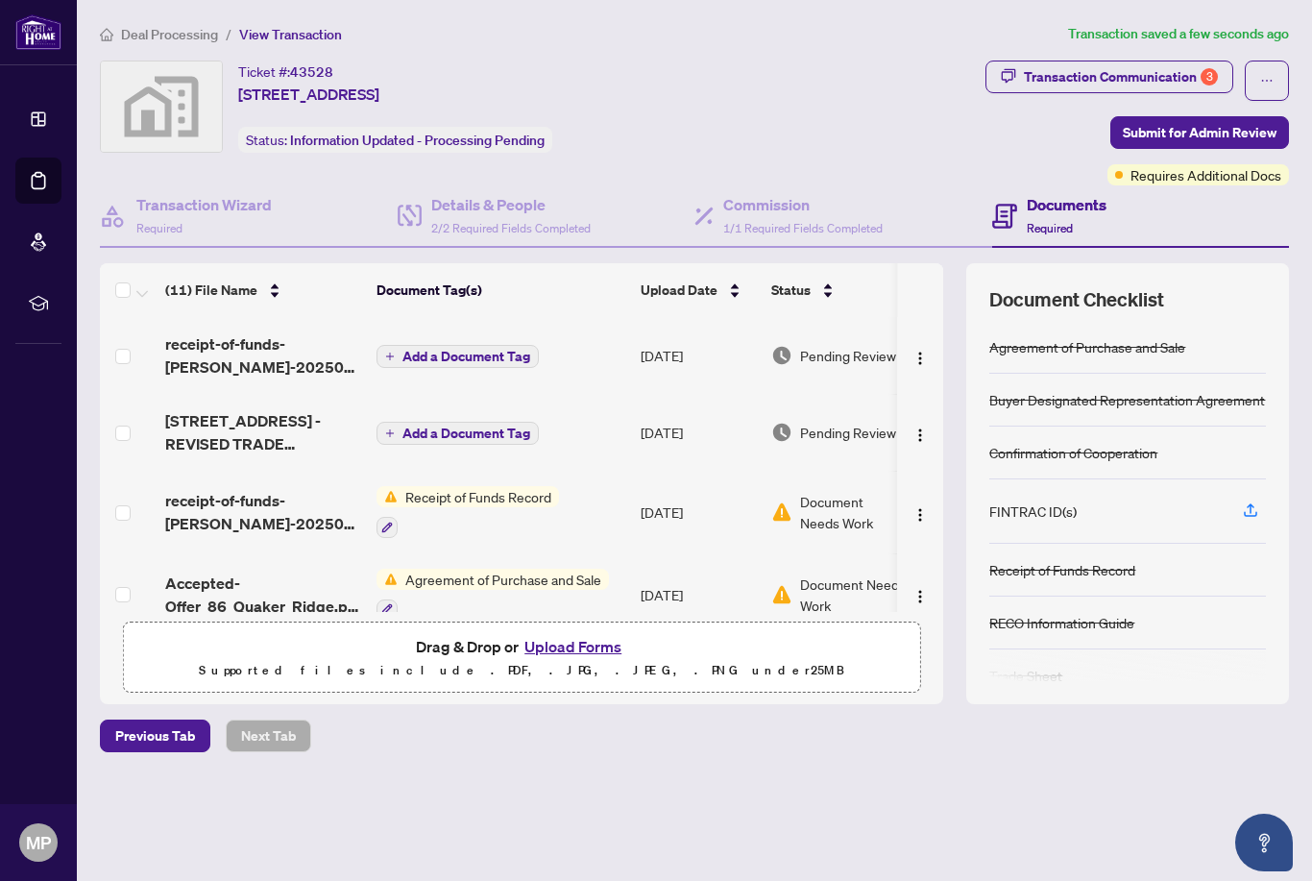
scroll to position [0, 0]
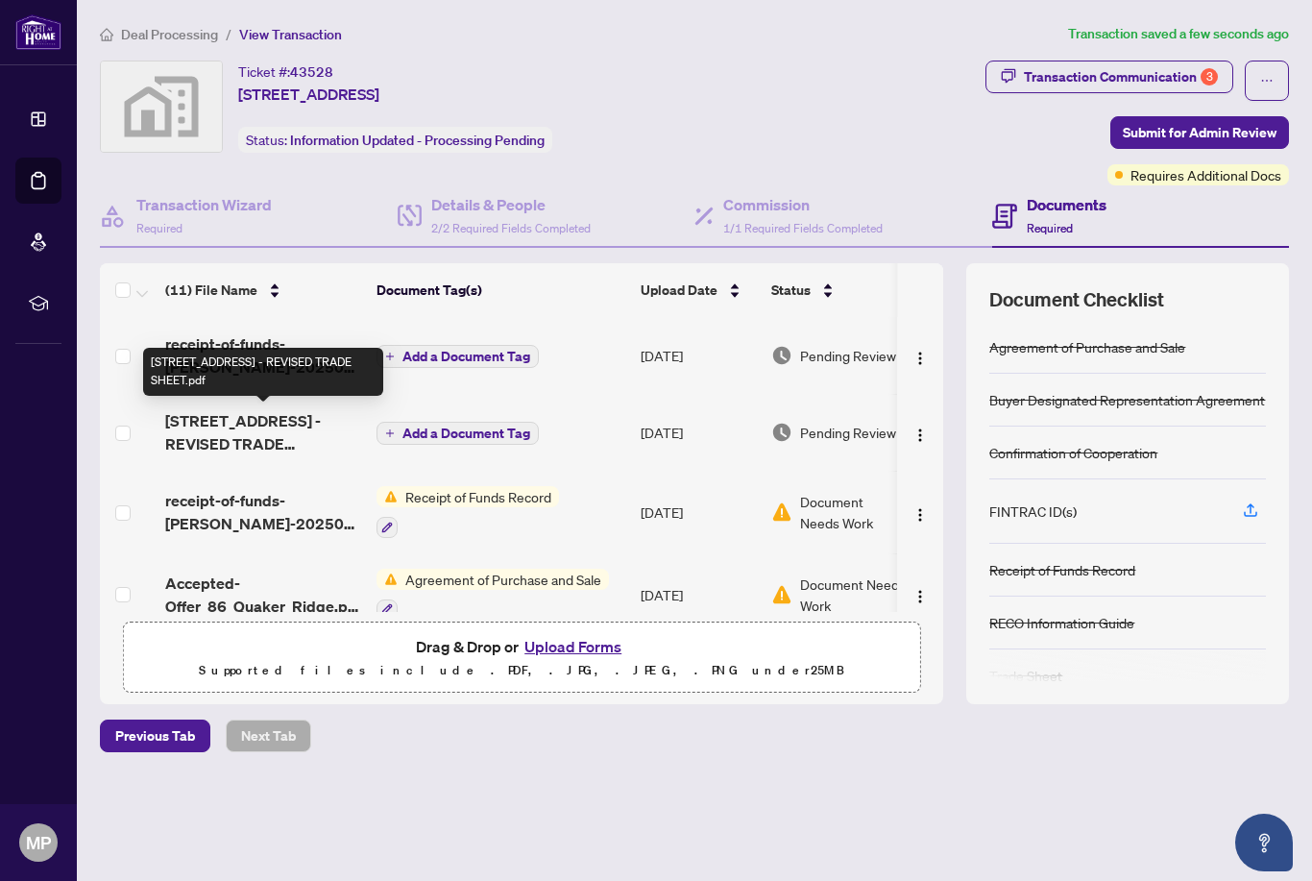
click at [213, 435] on span "[STREET_ADDRESS] - REVISED TRADE SHEET.pdf" at bounding box center [263, 432] width 196 height 46
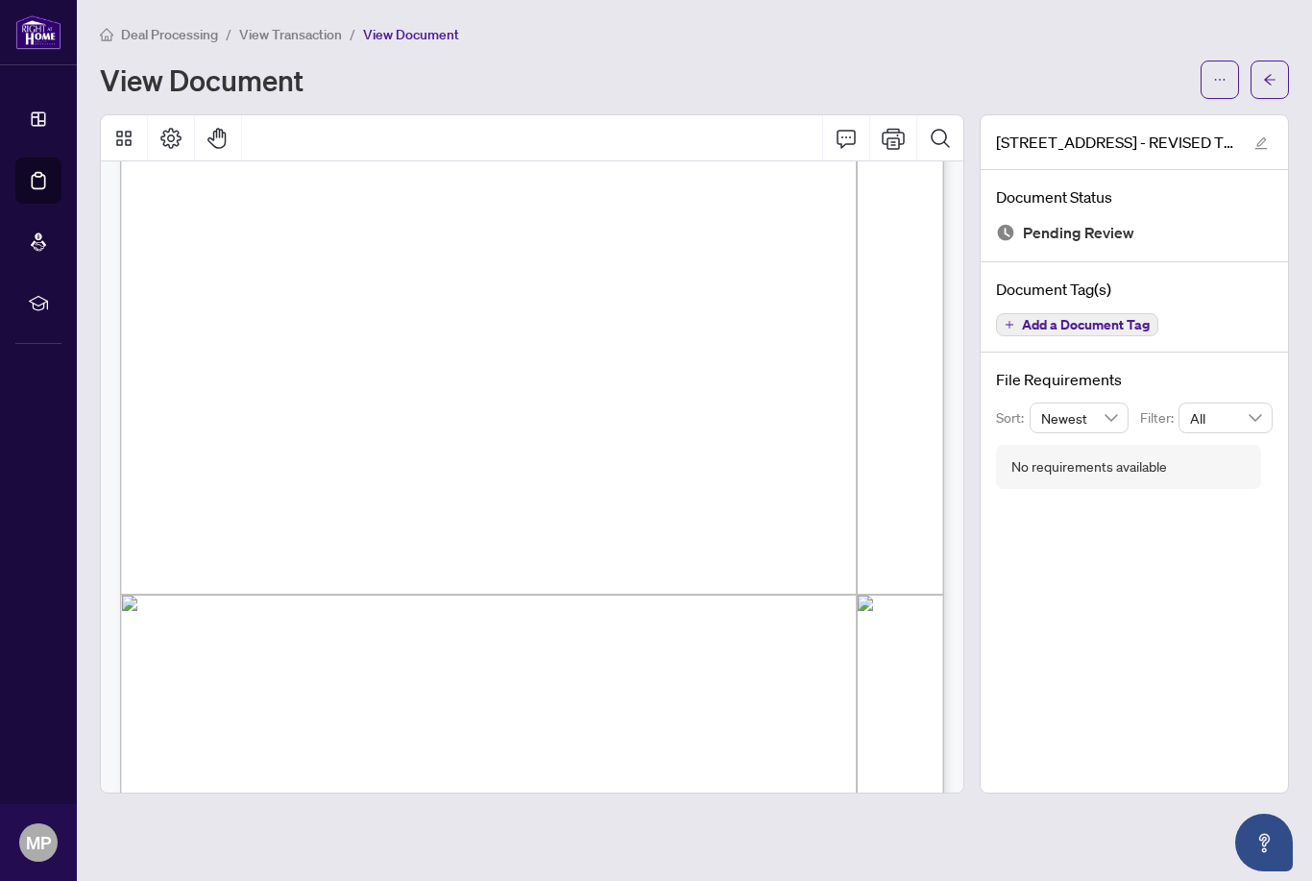
scroll to position [324, 1]
click at [1227, 68] on button "button" at bounding box center [1219, 80] width 38 height 38
click at [1133, 130] on span "Download" at bounding box center [1150, 120] width 146 height 21
click at [259, 33] on span "View Transaction" at bounding box center [290, 34] width 103 height 17
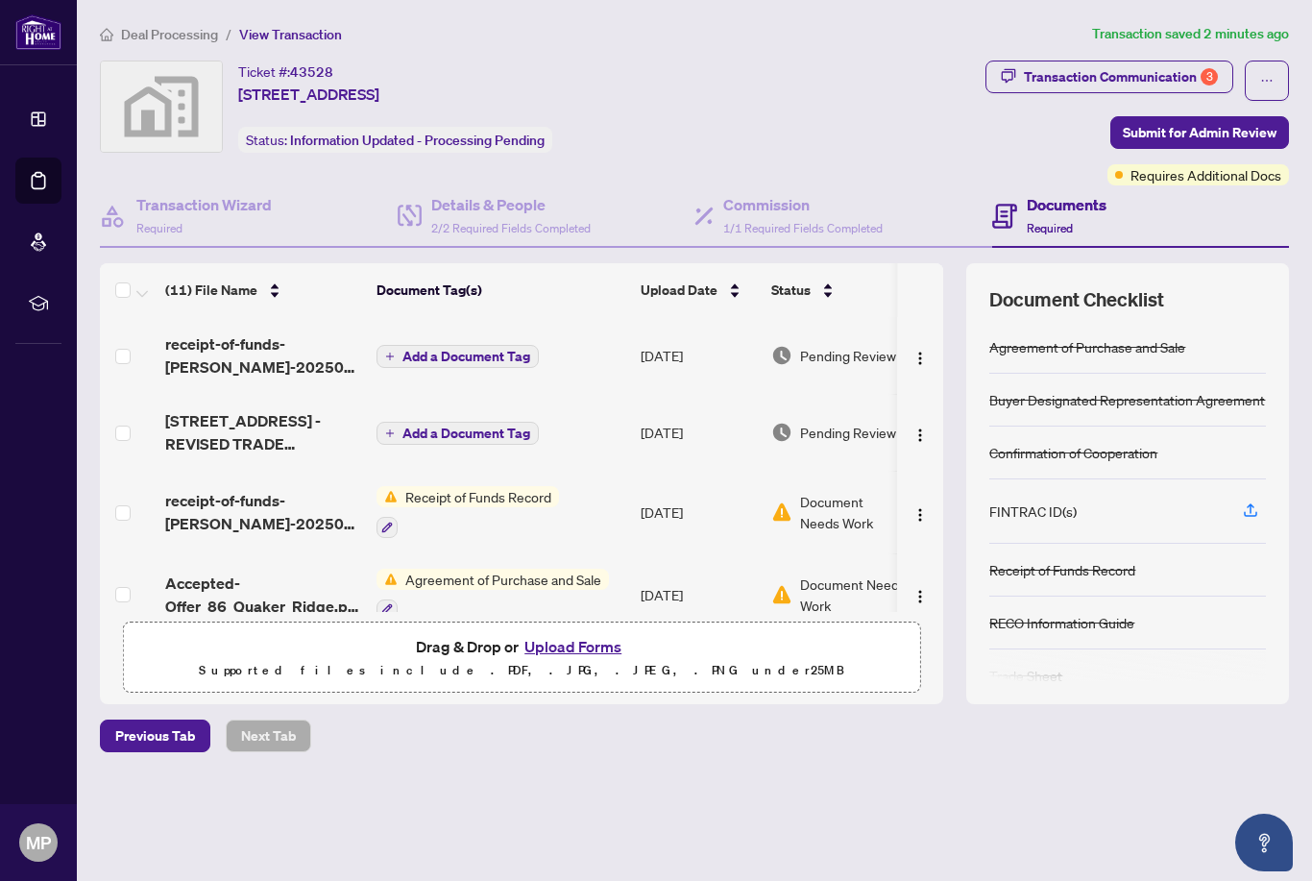
click at [567, 659] on button "Upload Forms" at bounding box center [573, 646] width 109 height 25
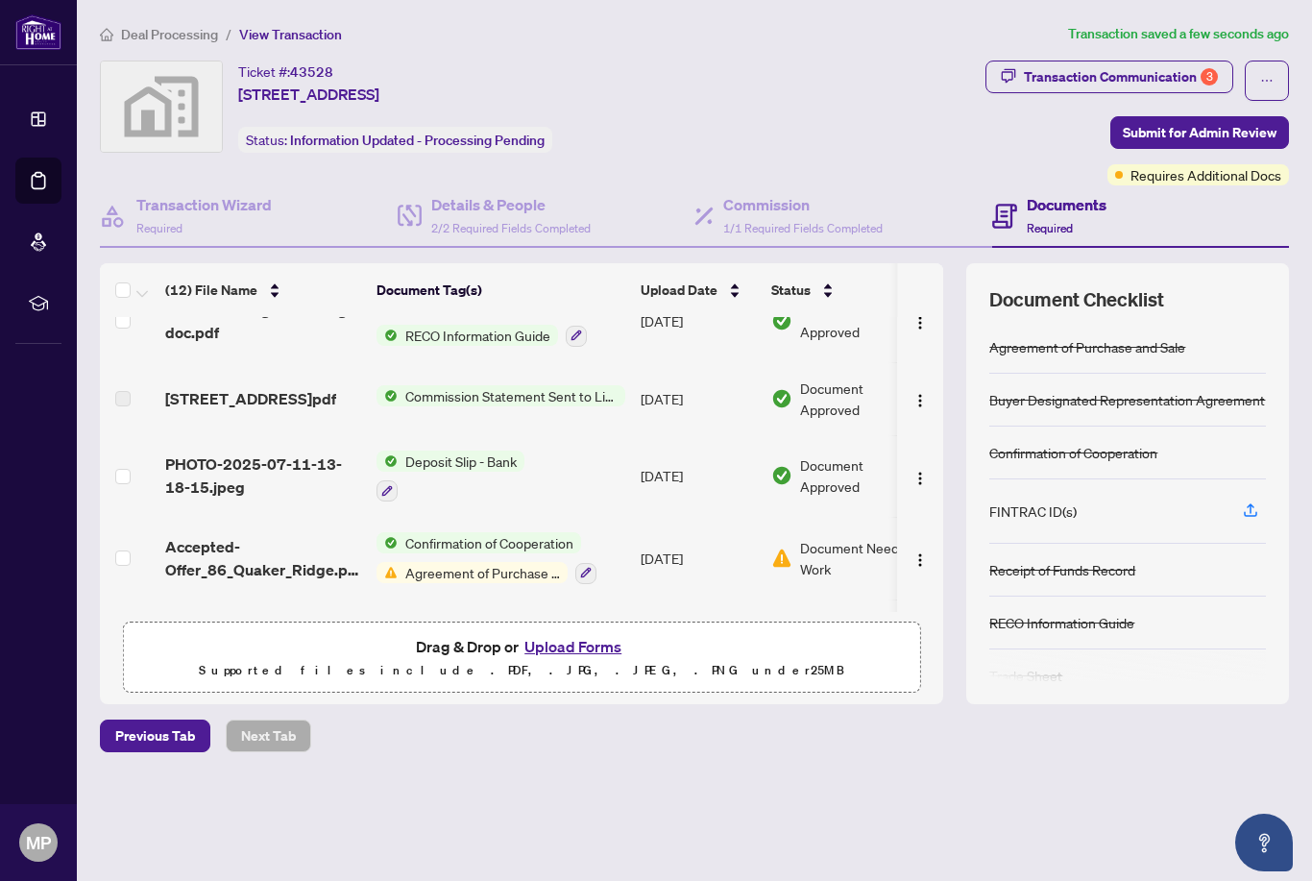
scroll to position [595, 0]
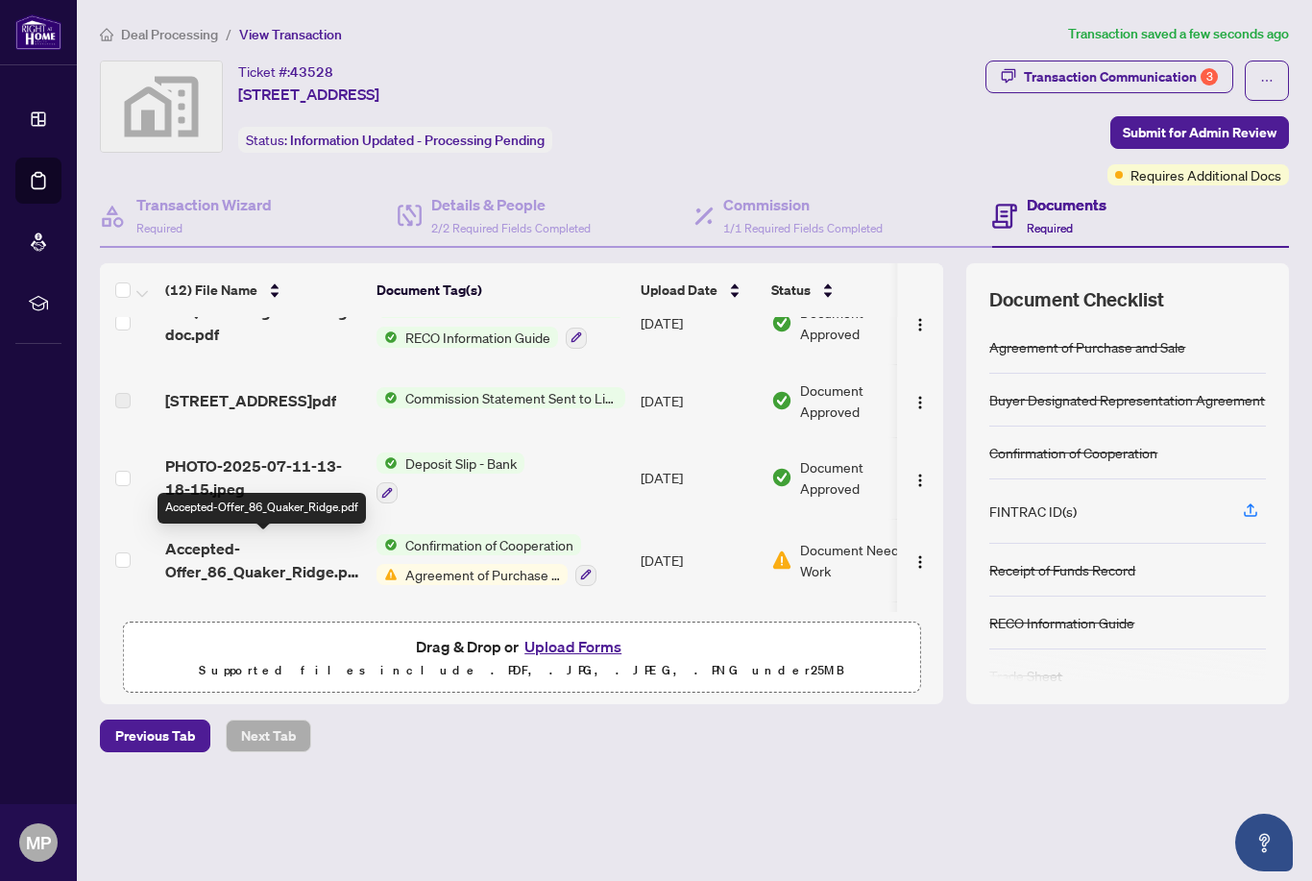
click at [452, 573] on span "Agreement of Purchase and Sale" at bounding box center [483, 574] width 170 height 21
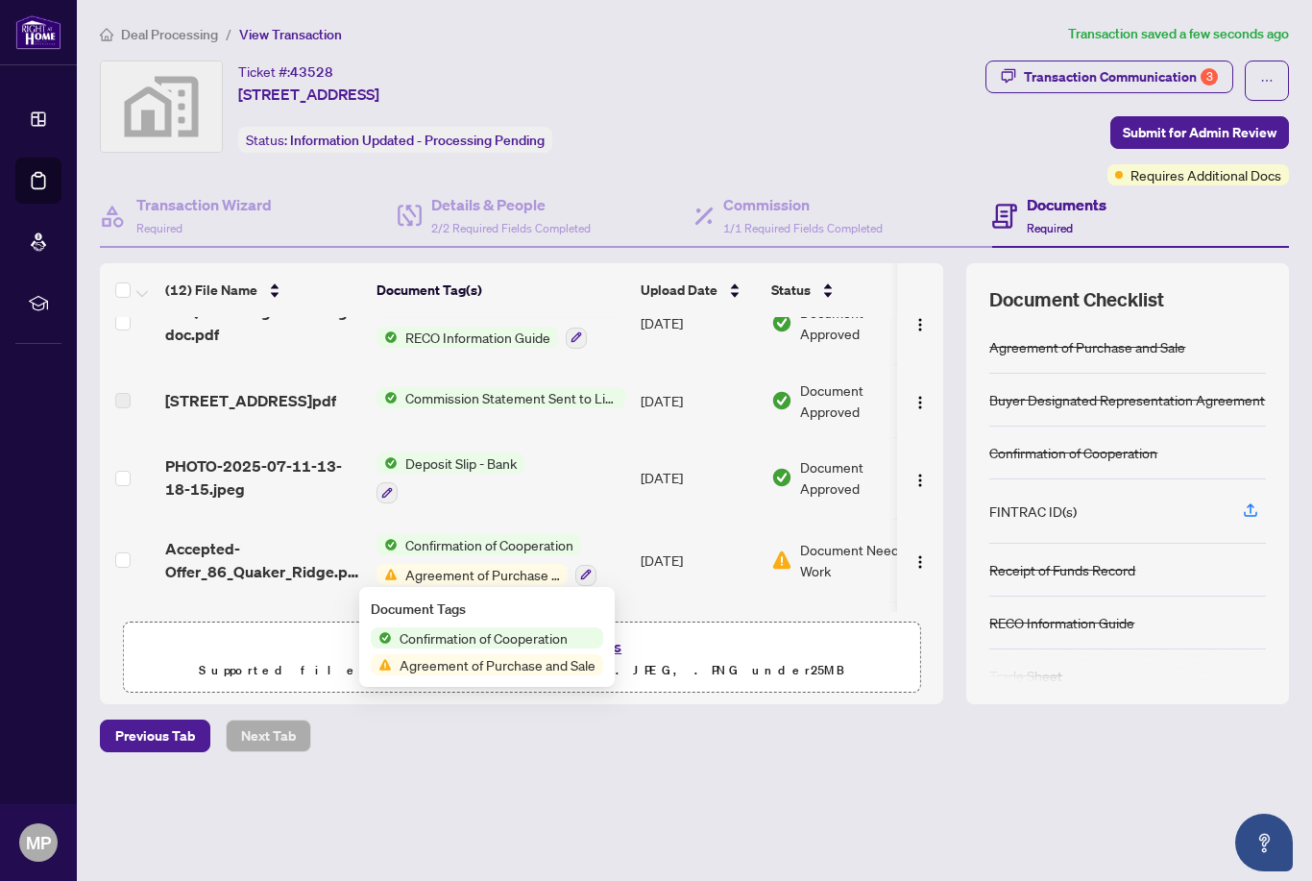
click at [211, 583] on td "Accepted-Offer_86_Quaker_Ridge.pdf" at bounding box center [262, 560] width 211 height 83
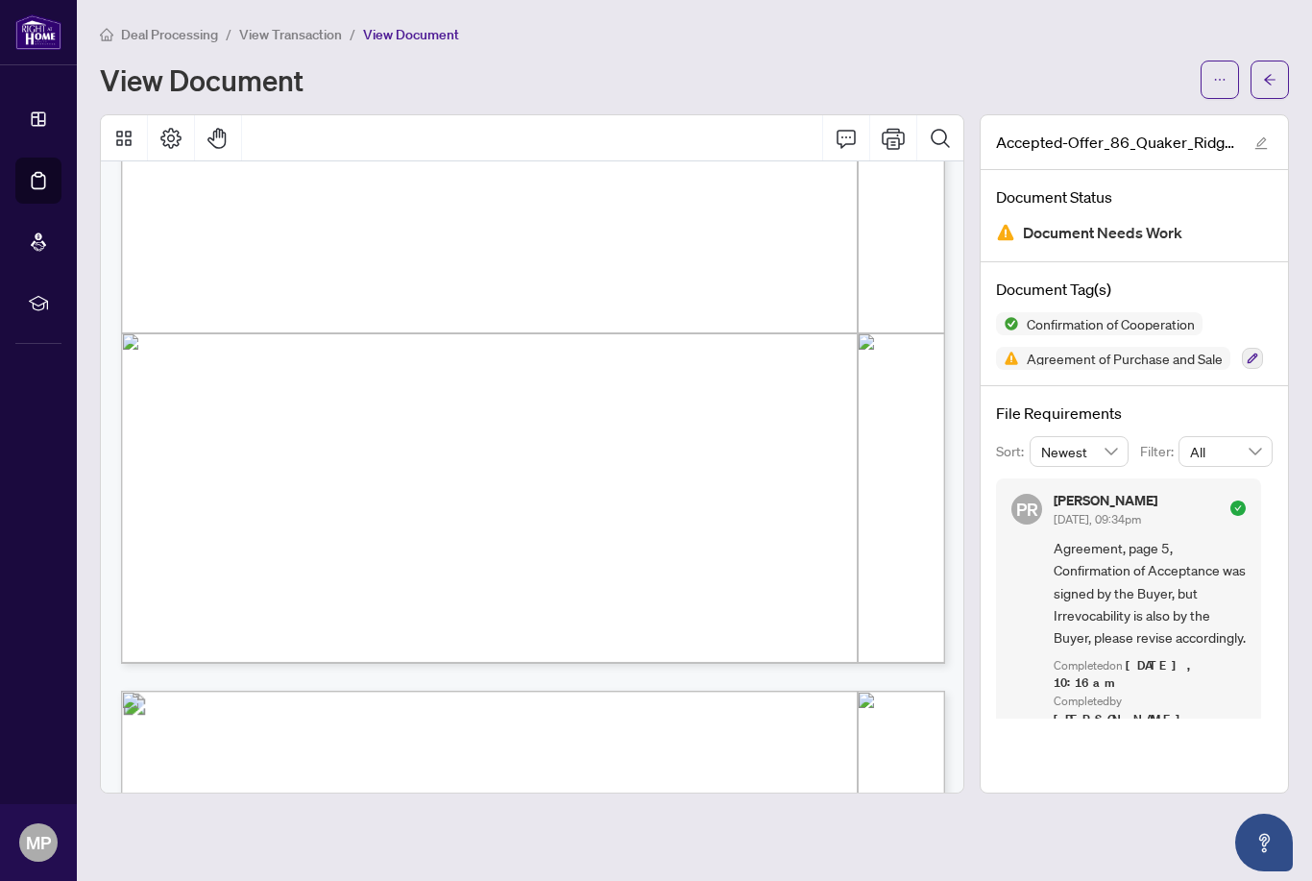
scroll to position [1671, 0]
click at [1267, 91] on span "button" at bounding box center [1269, 79] width 13 height 31
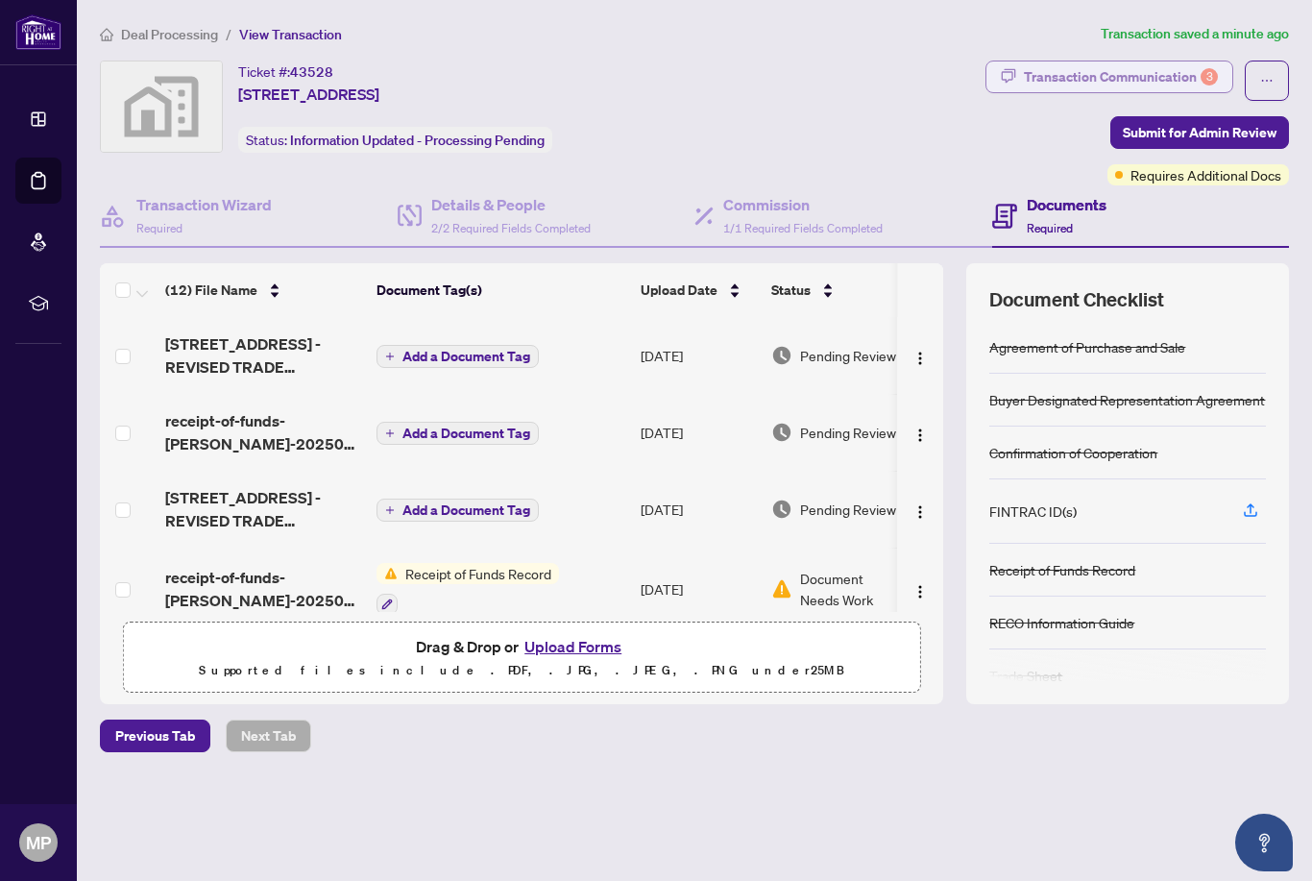
click at [1169, 91] on button "Transaction Communication 3" at bounding box center [1109, 77] width 248 height 33
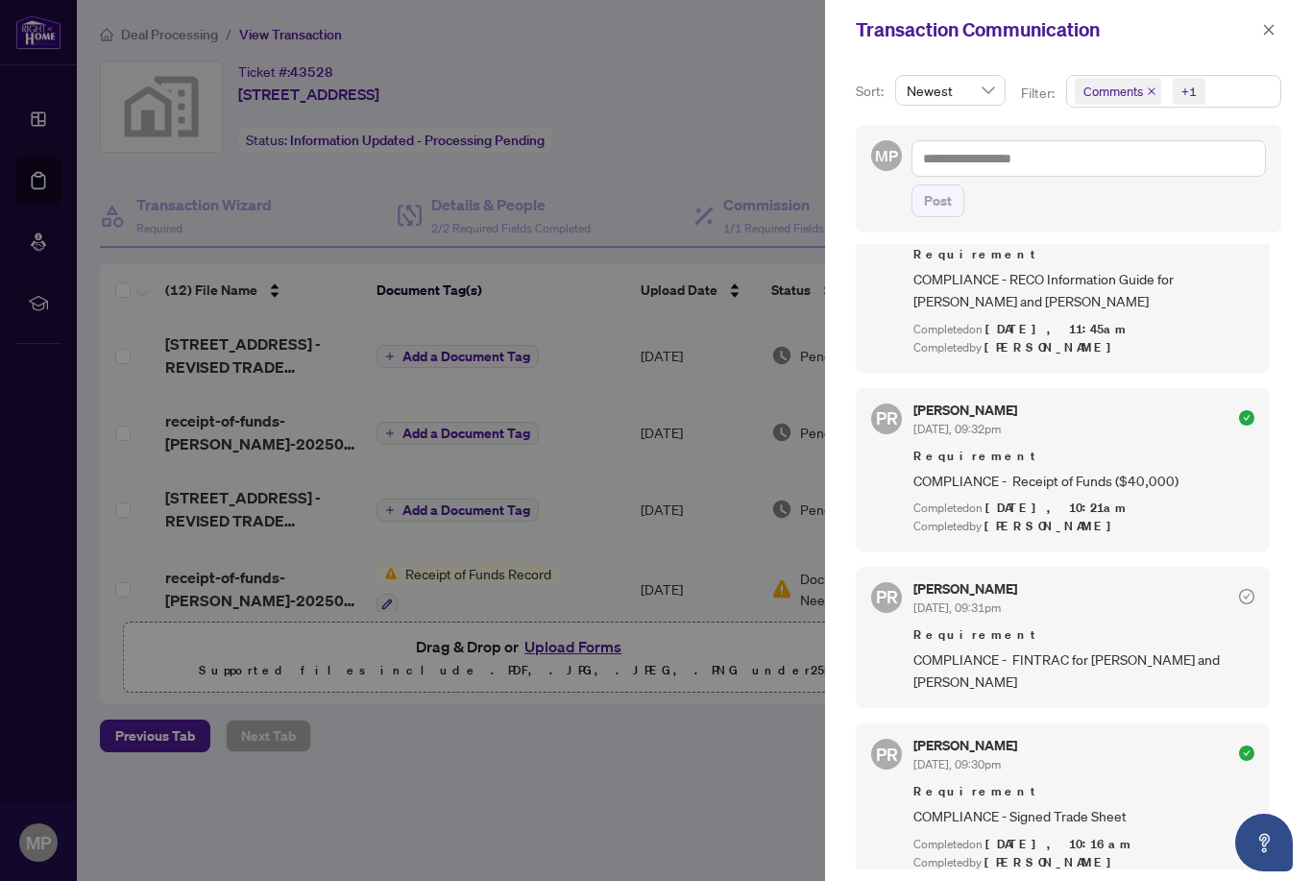
scroll to position [1516, 0]
click at [1272, 24] on icon "close" at bounding box center [1268, 29] width 13 height 13
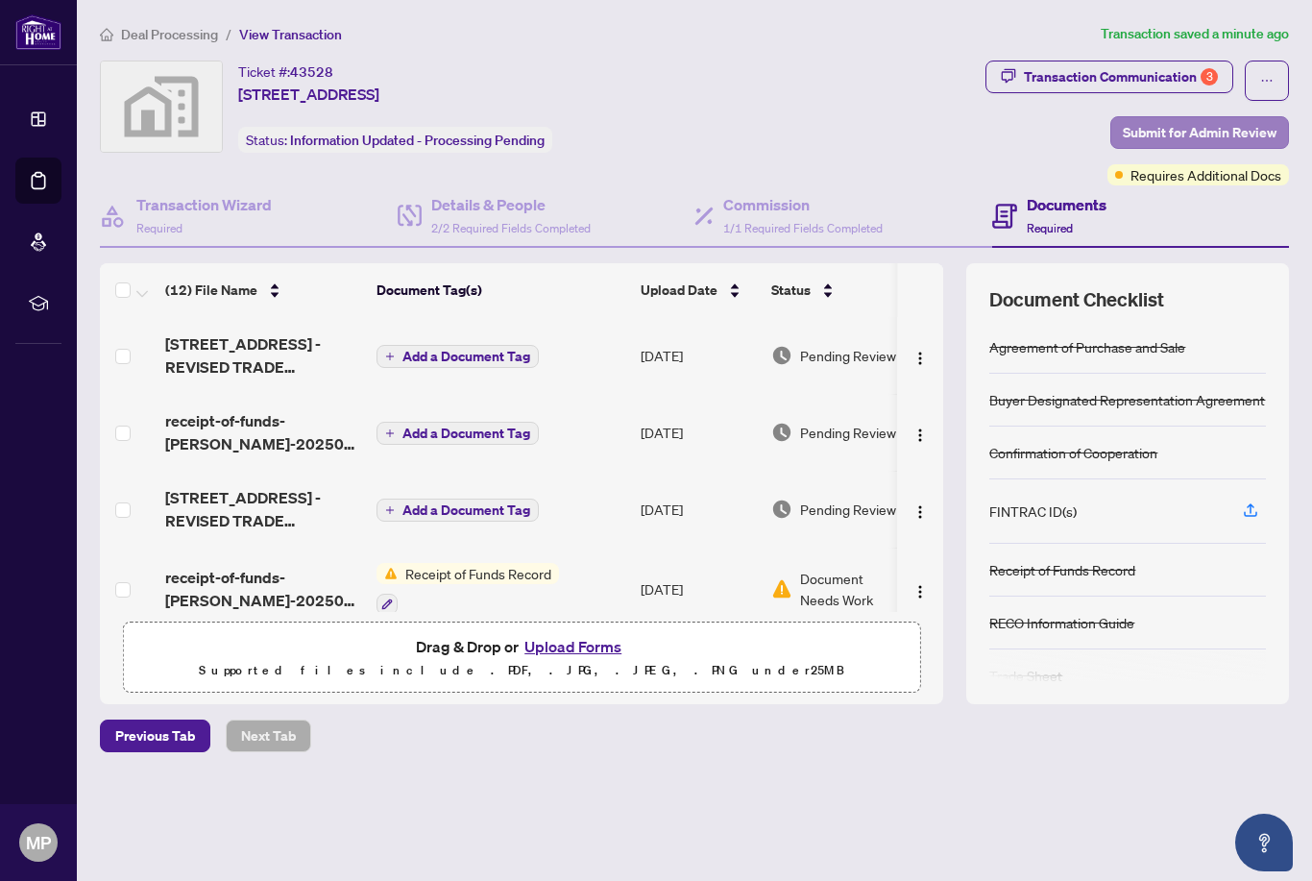
click at [1222, 138] on span "Submit for Admin Review" at bounding box center [1200, 132] width 154 height 31
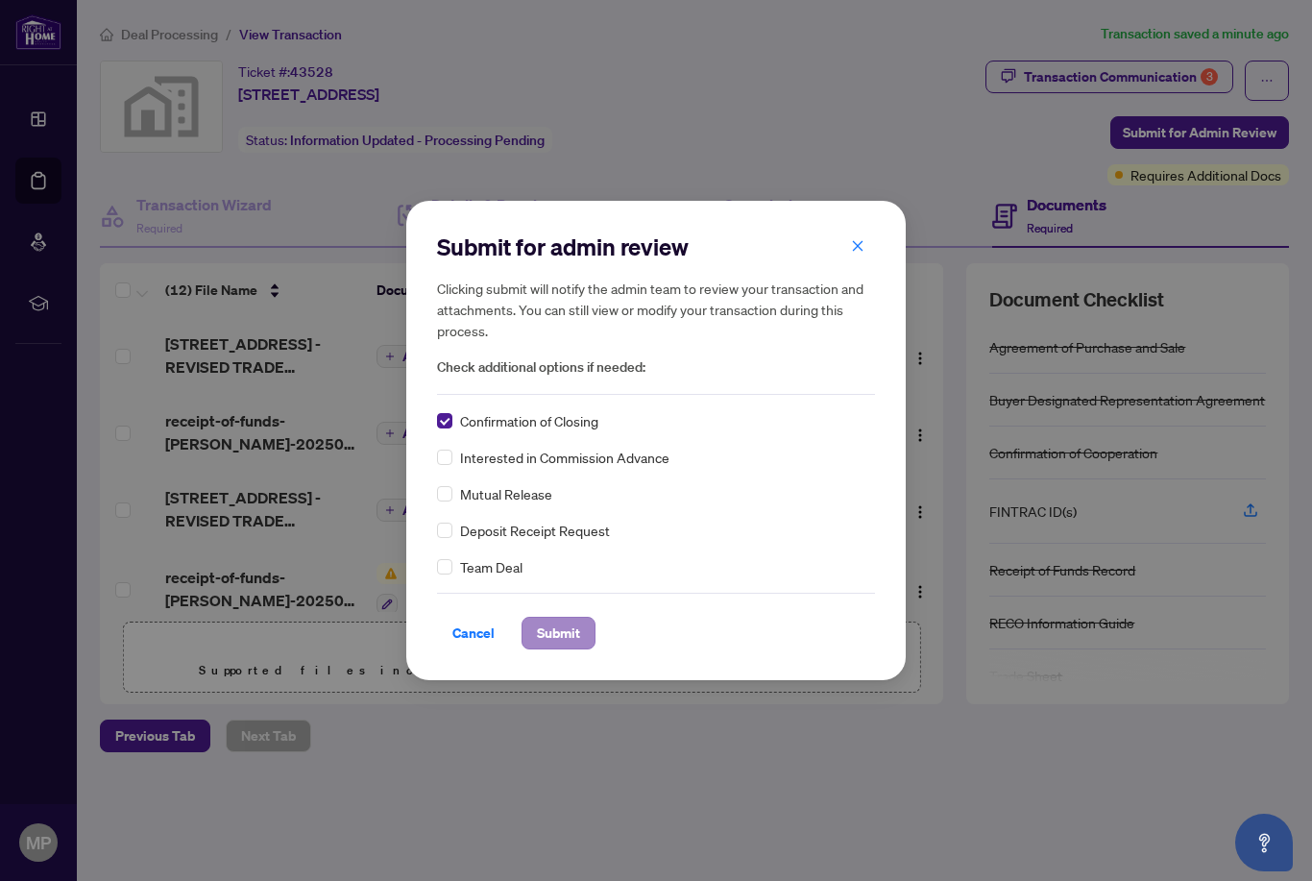
click at [561, 641] on span "Submit" at bounding box center [558, 632] width 43 height 31
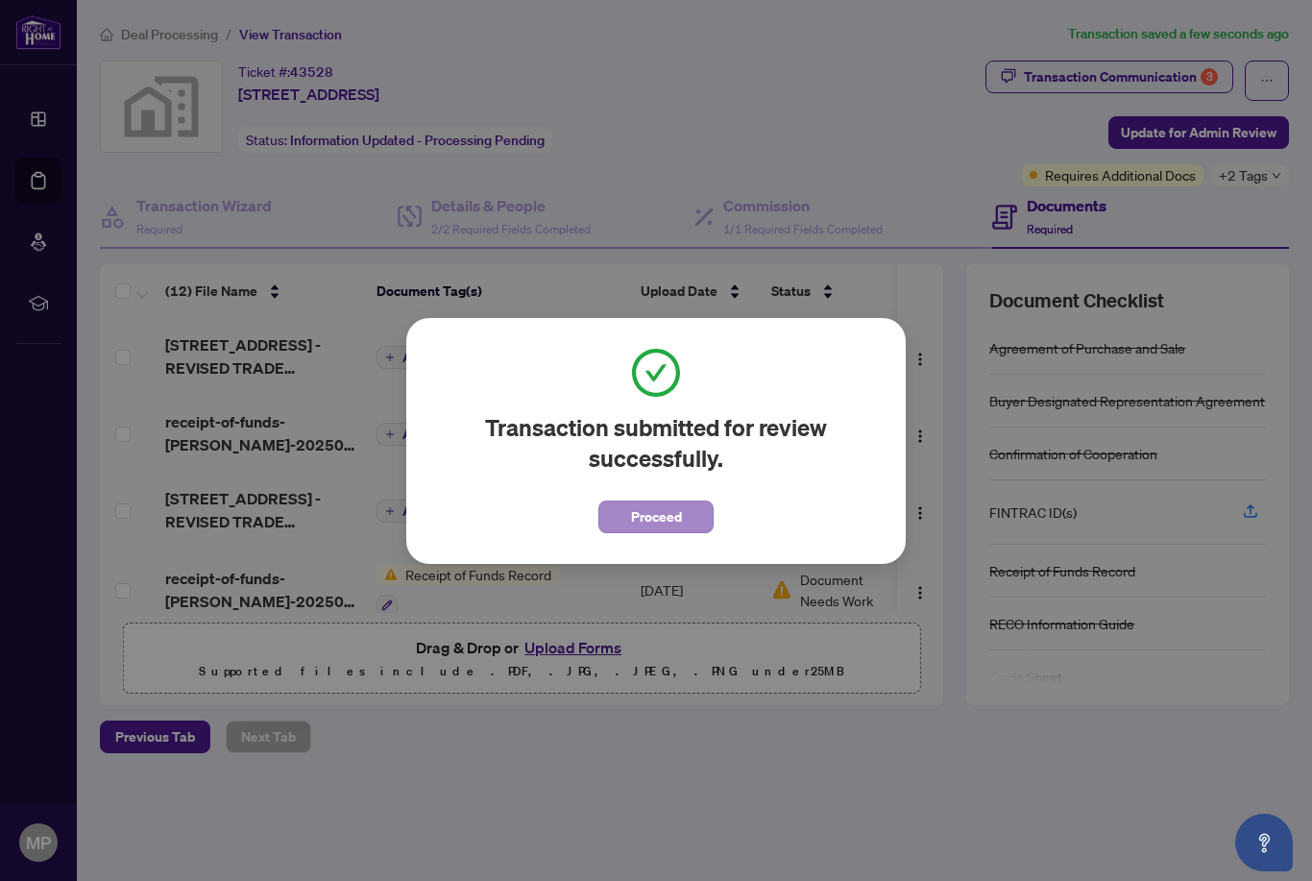
click at [639, 521] on span "Proceed" at bounding box center [656, 516] width 51 height 31
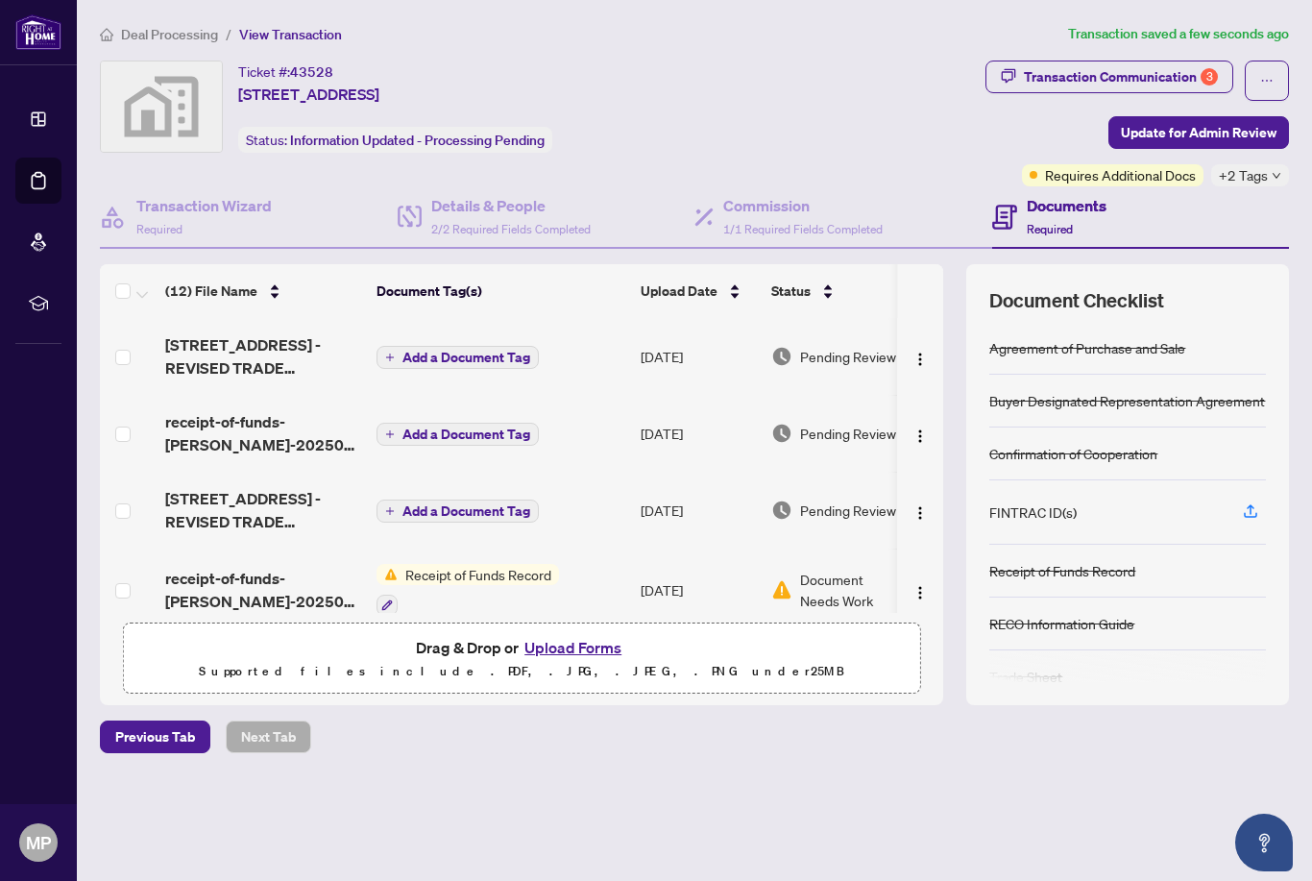
click at [133, 34] on span "Deal Processing" at bounding box center [169, 34] width 97 height 17
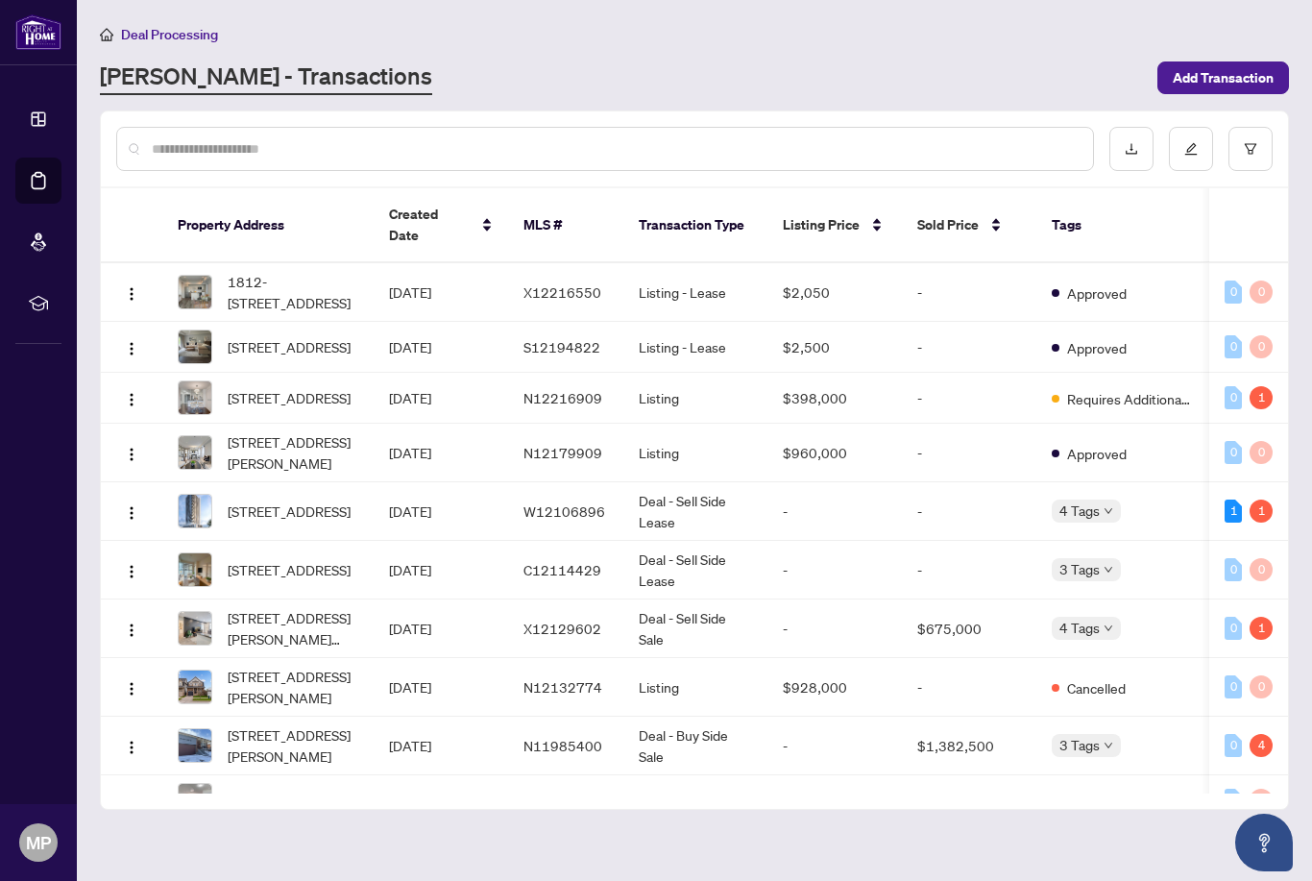
scroll to position [623, 6]
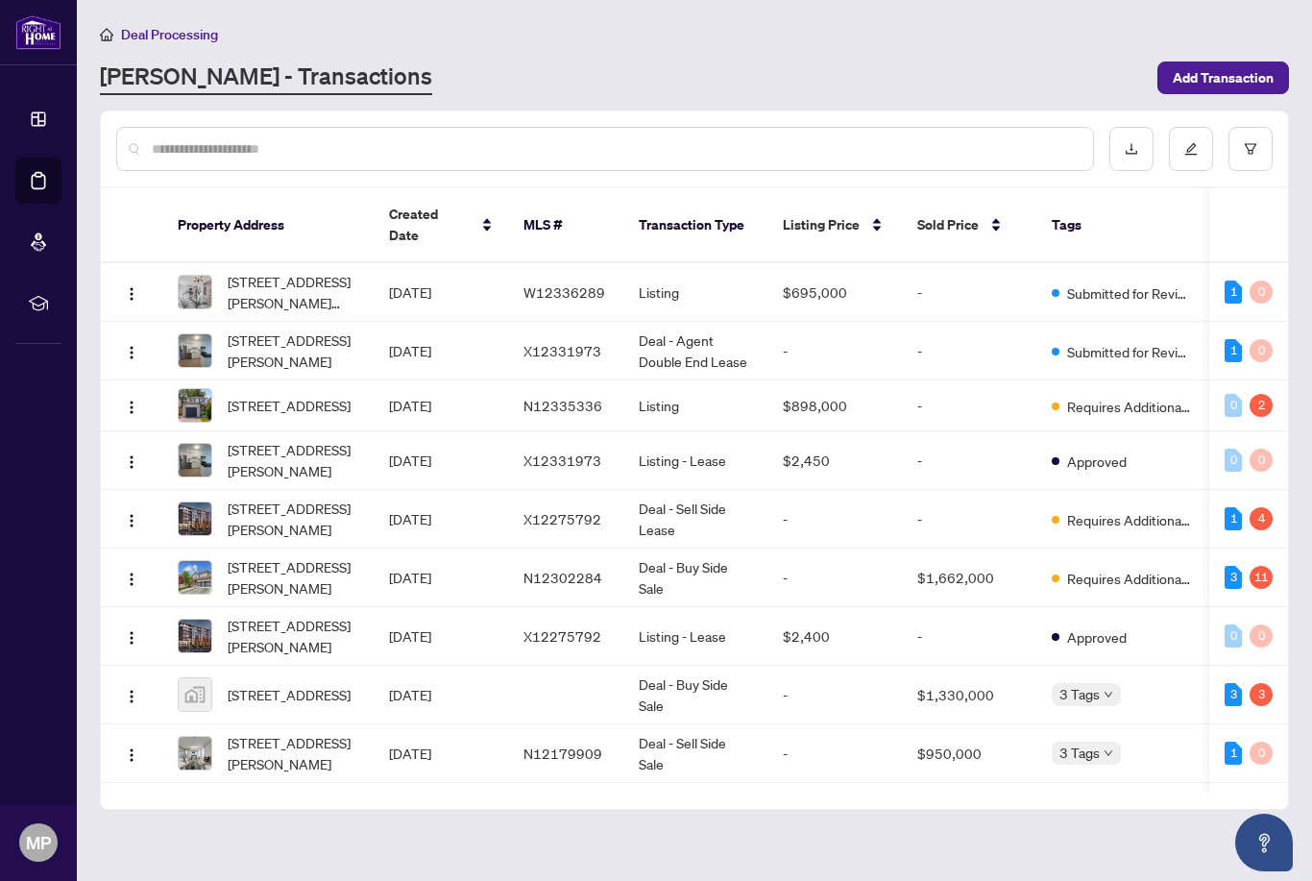
click at [144, 31] on span "Deal Processing" at bounding box center [169, 34] width 97 height 17
click at [120, 41] on span "Deal Processing" at bounding box center [159, 34] width 118 height 17
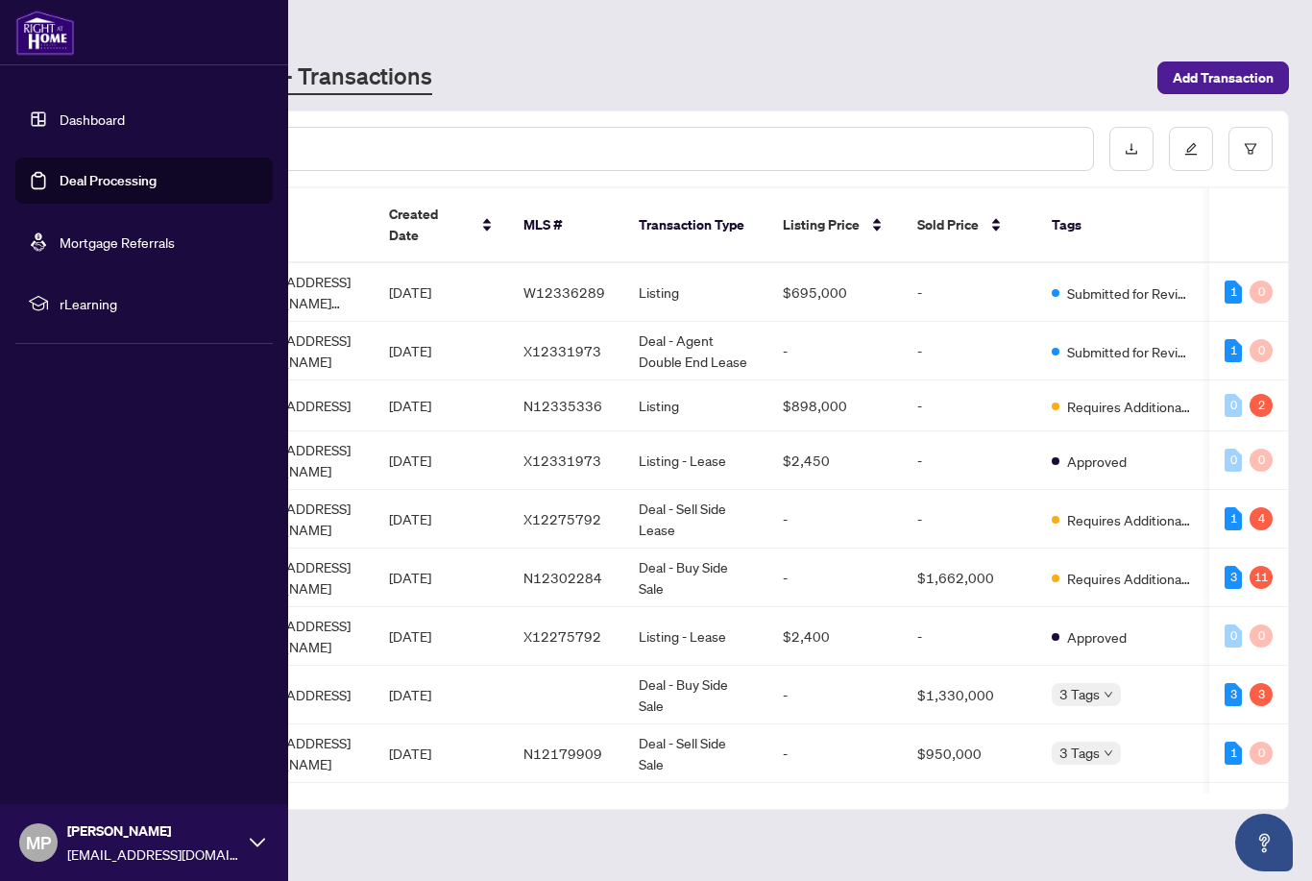
click at [60, 126] on link "Dashboard" at bounding box center [92, 118] width 65 height 17
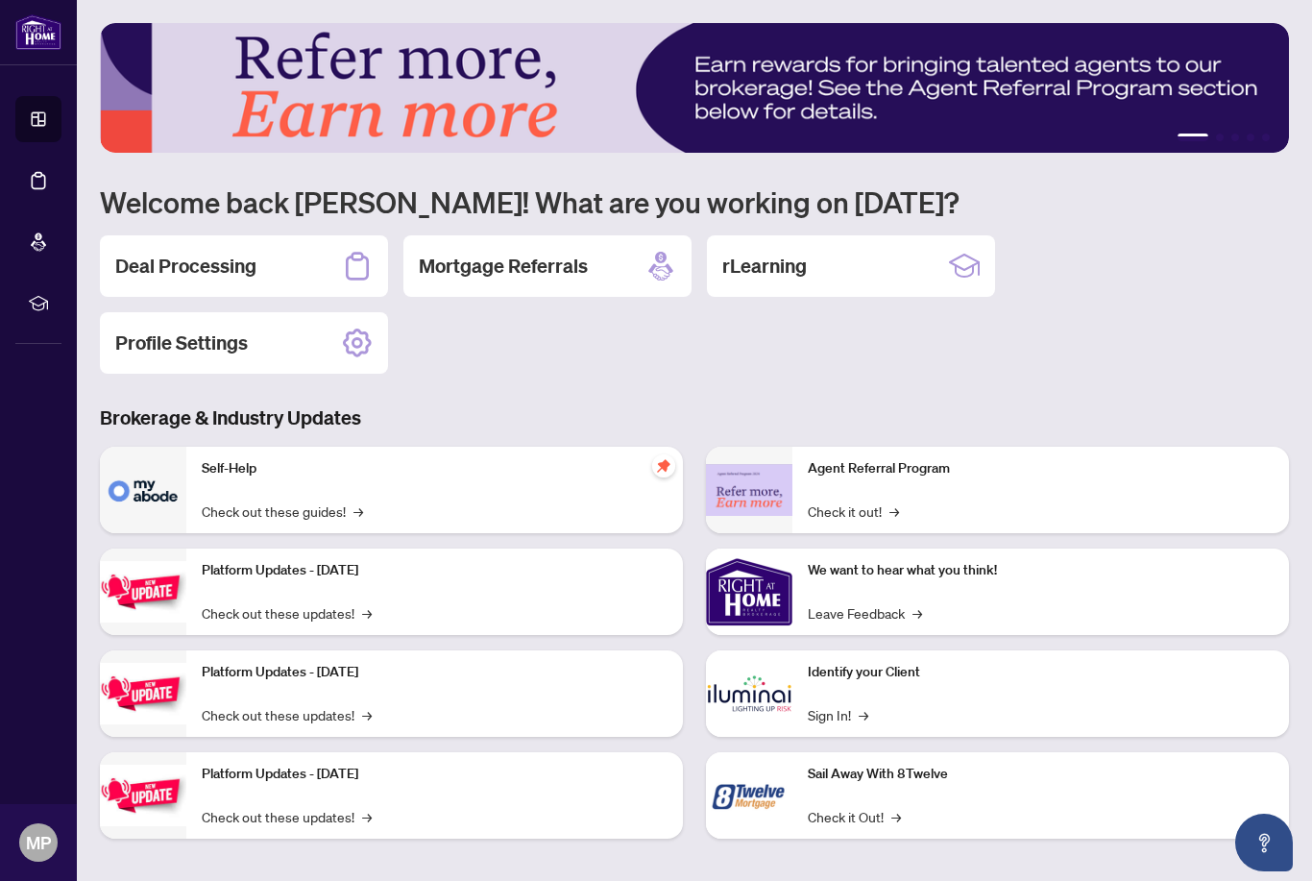
click at [1096, 399] on div "1 2 3 4 5 Welcome back [PERSON_NAME]! What are you working on [DATE]? Deal Proc…" at bounding box center [694, 445] width 1189 height 844
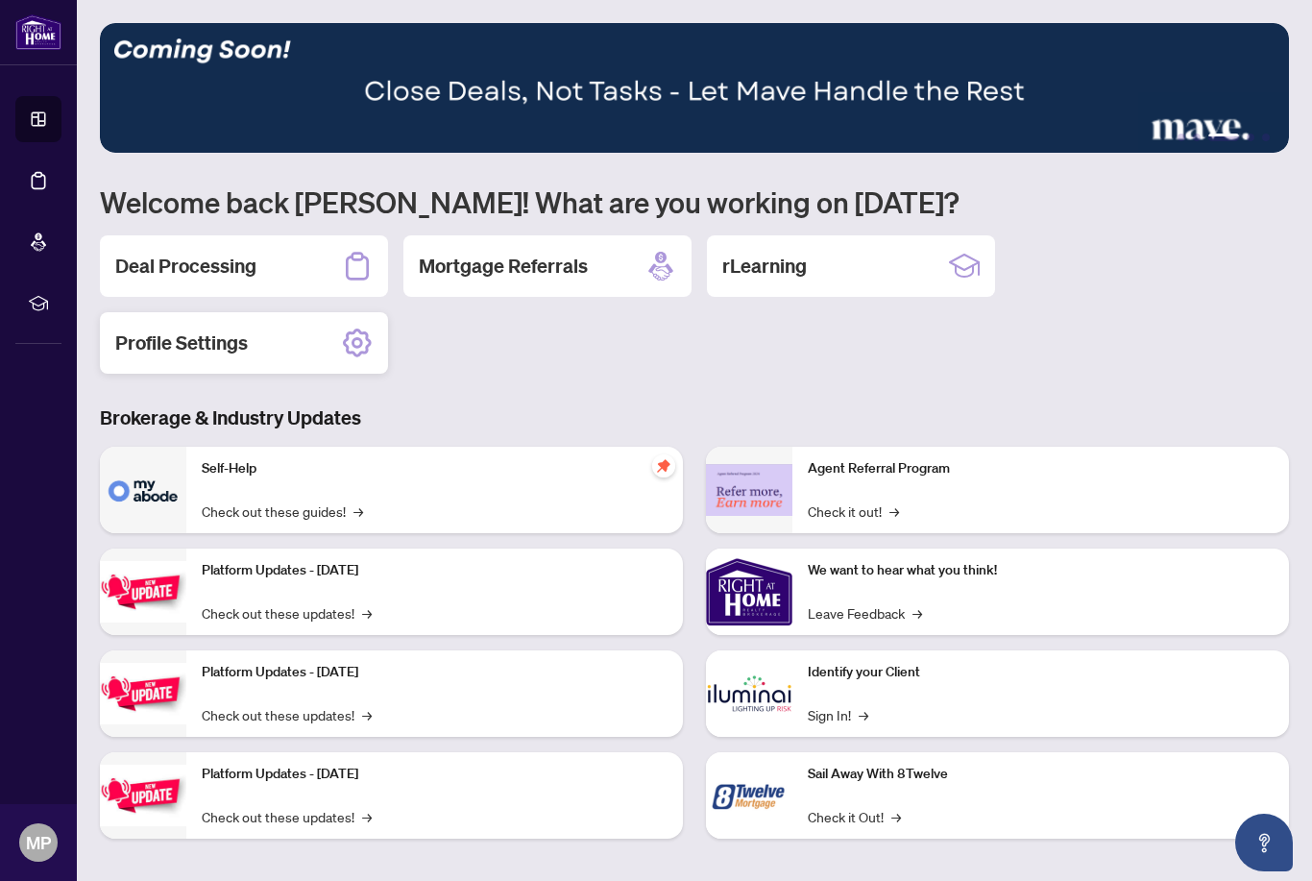
click at [123, 349] on h2 "Profile Settings" at bounding box center [181, 342] width 133 height 27
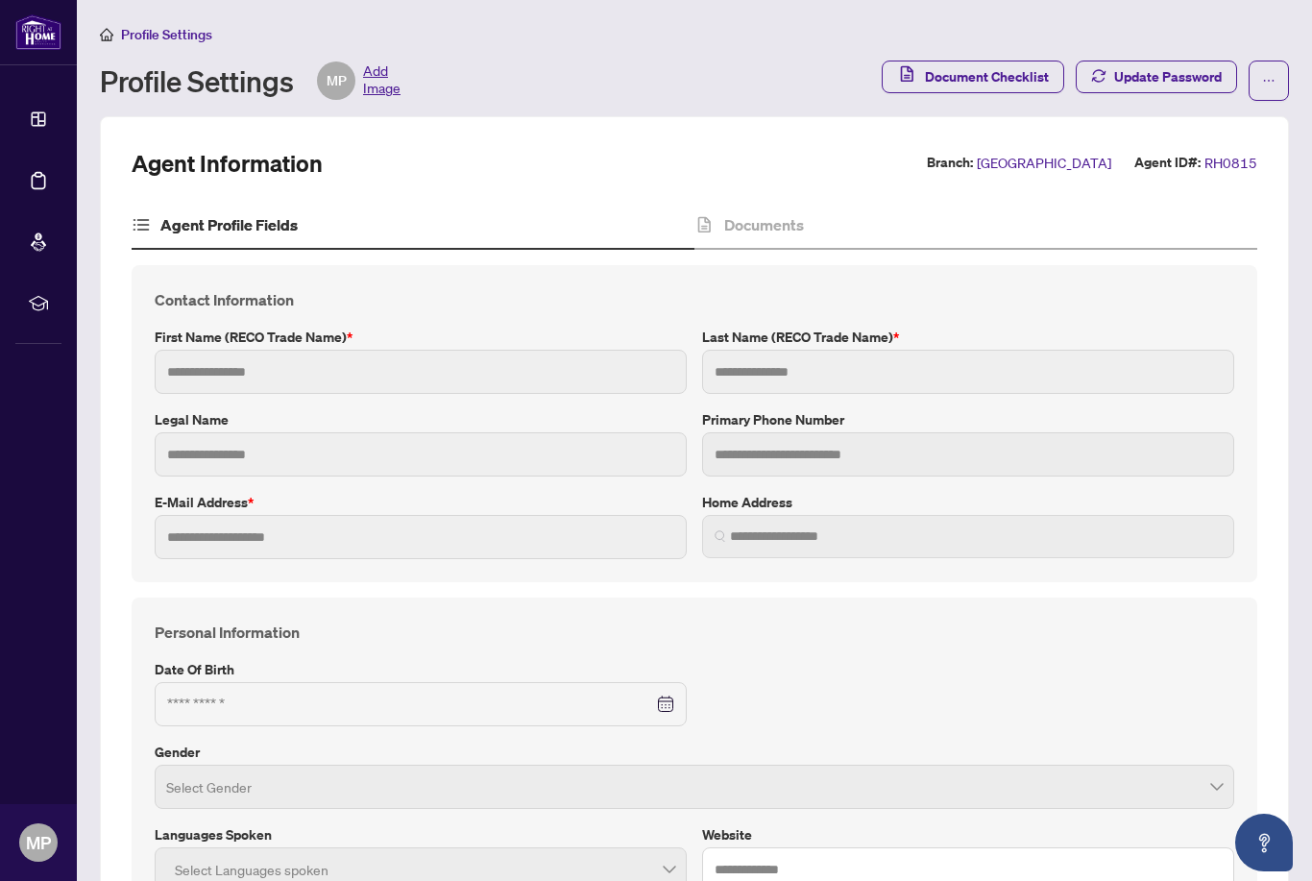
type input "*****"
type input "*******"
type input "**********"
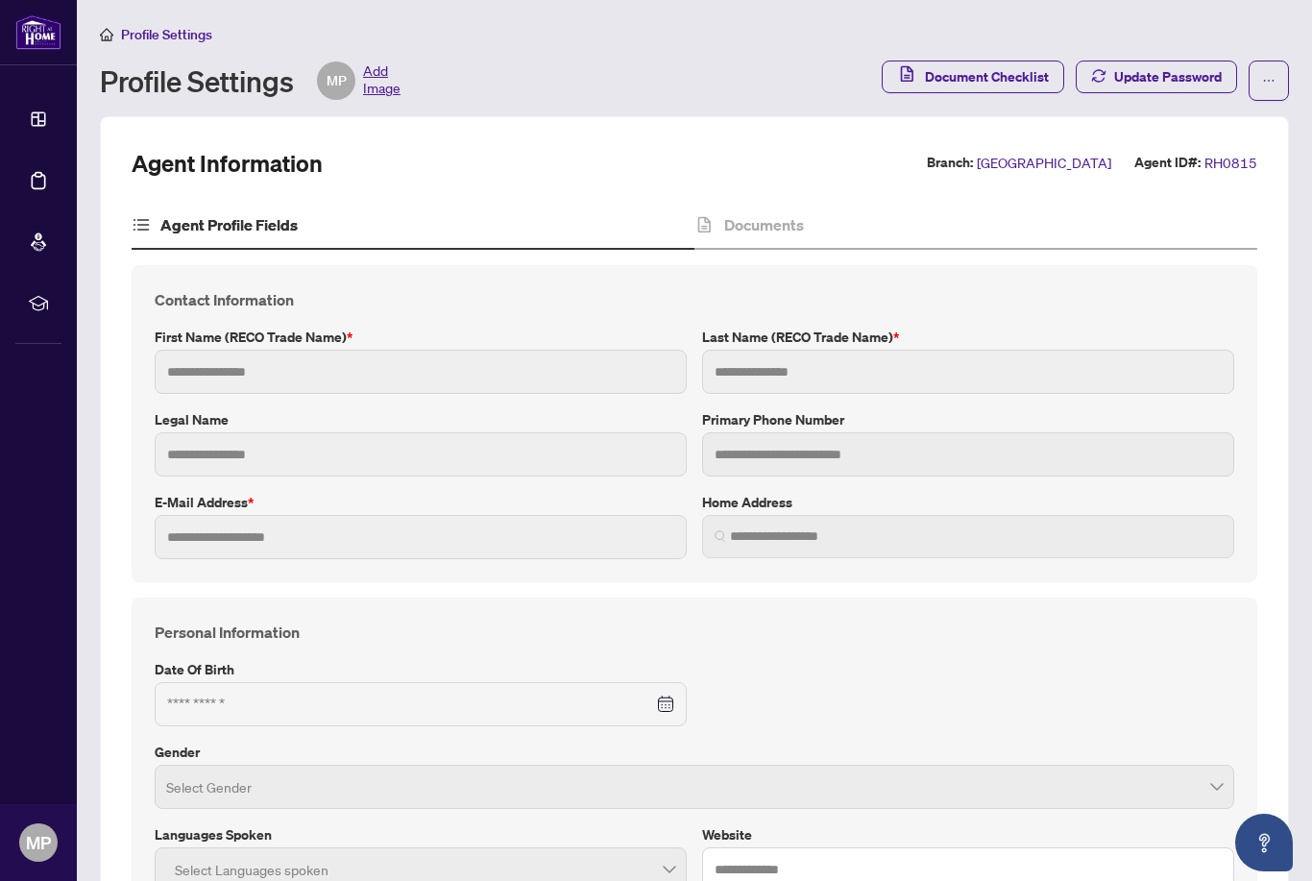
type input "**********"
type input "*"
type input "*******"
type input "**********"
type input "****"
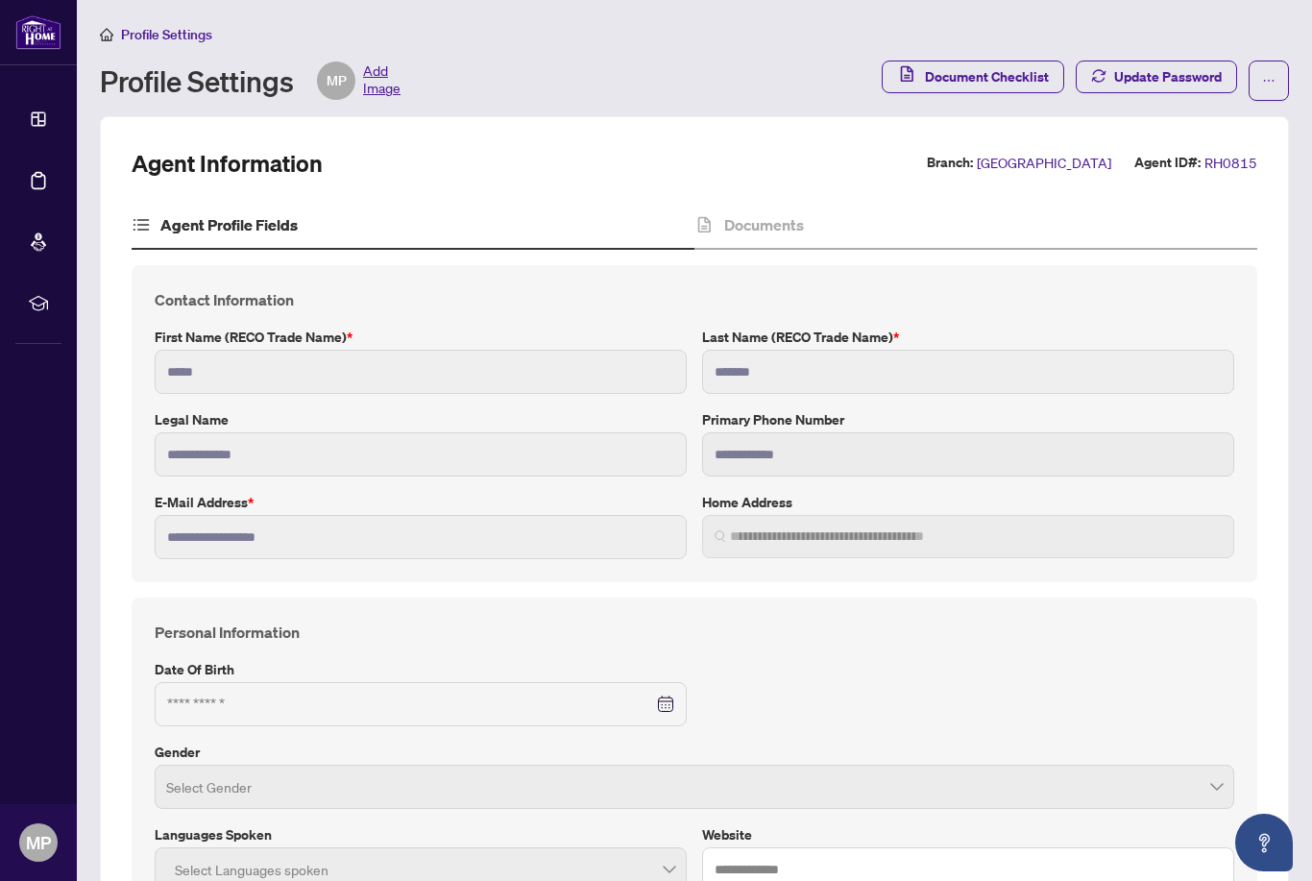
type input "**********"
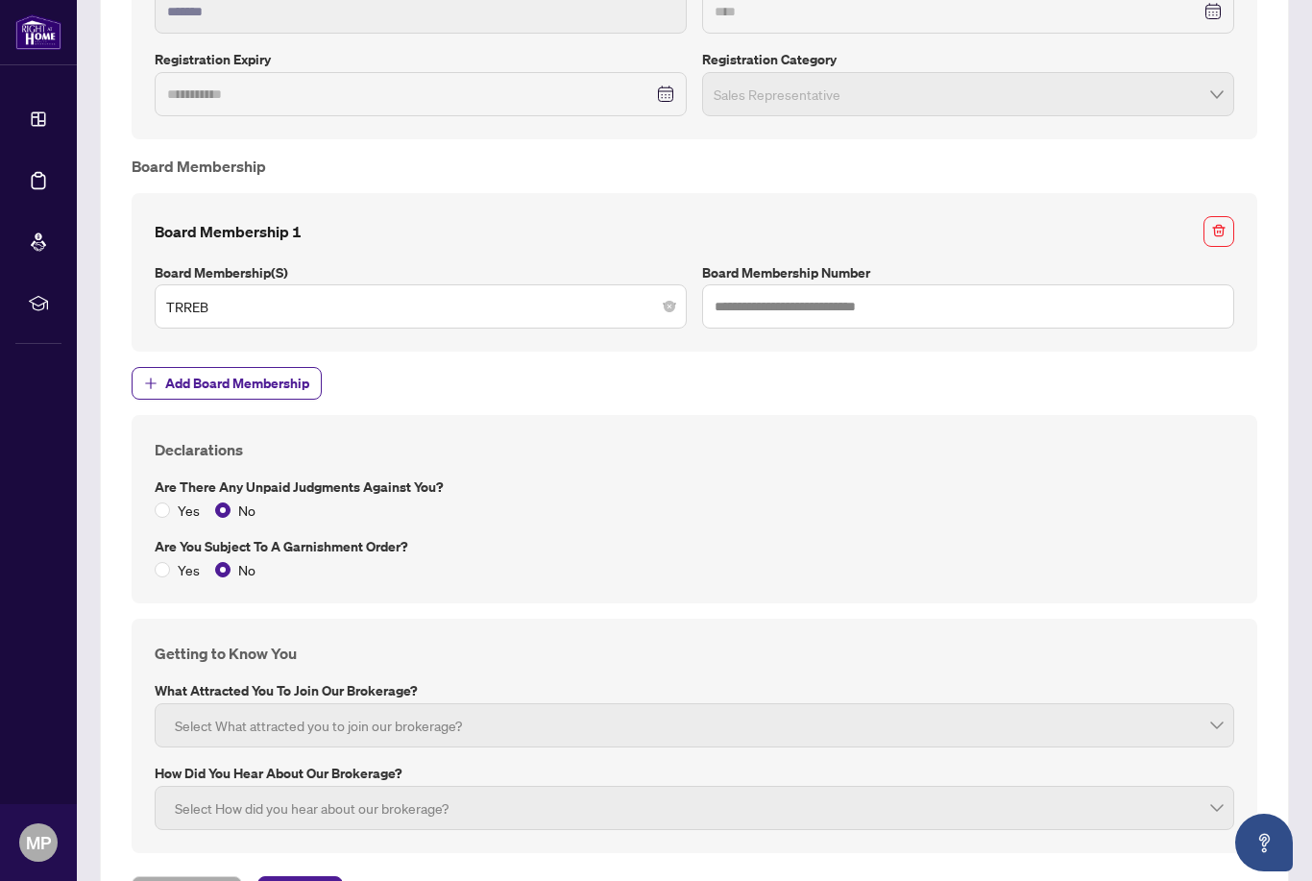
scroll to position [1953, 0]
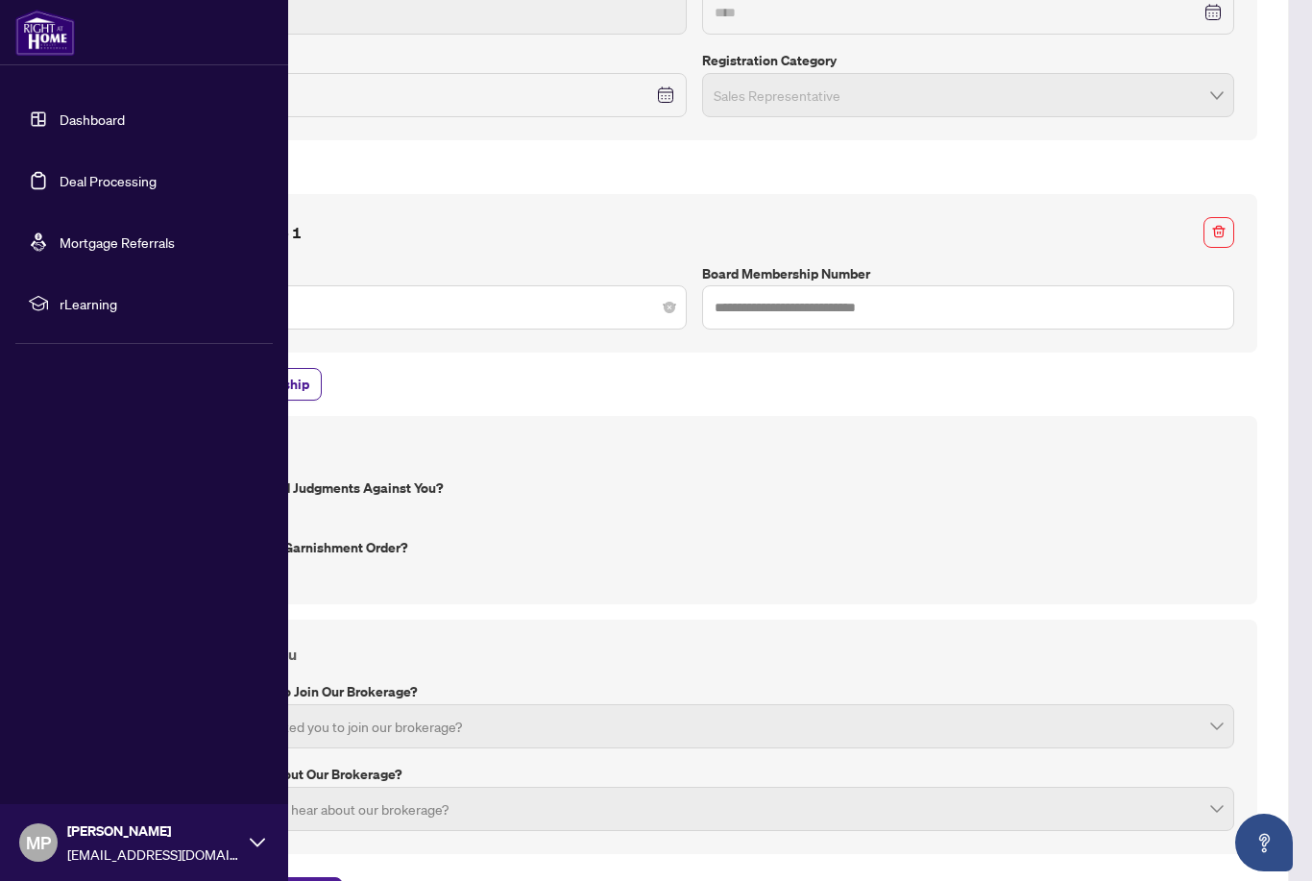
click at [79, 110] on link "Dashboard" at bounding box center [92, 118] width 65 height 17
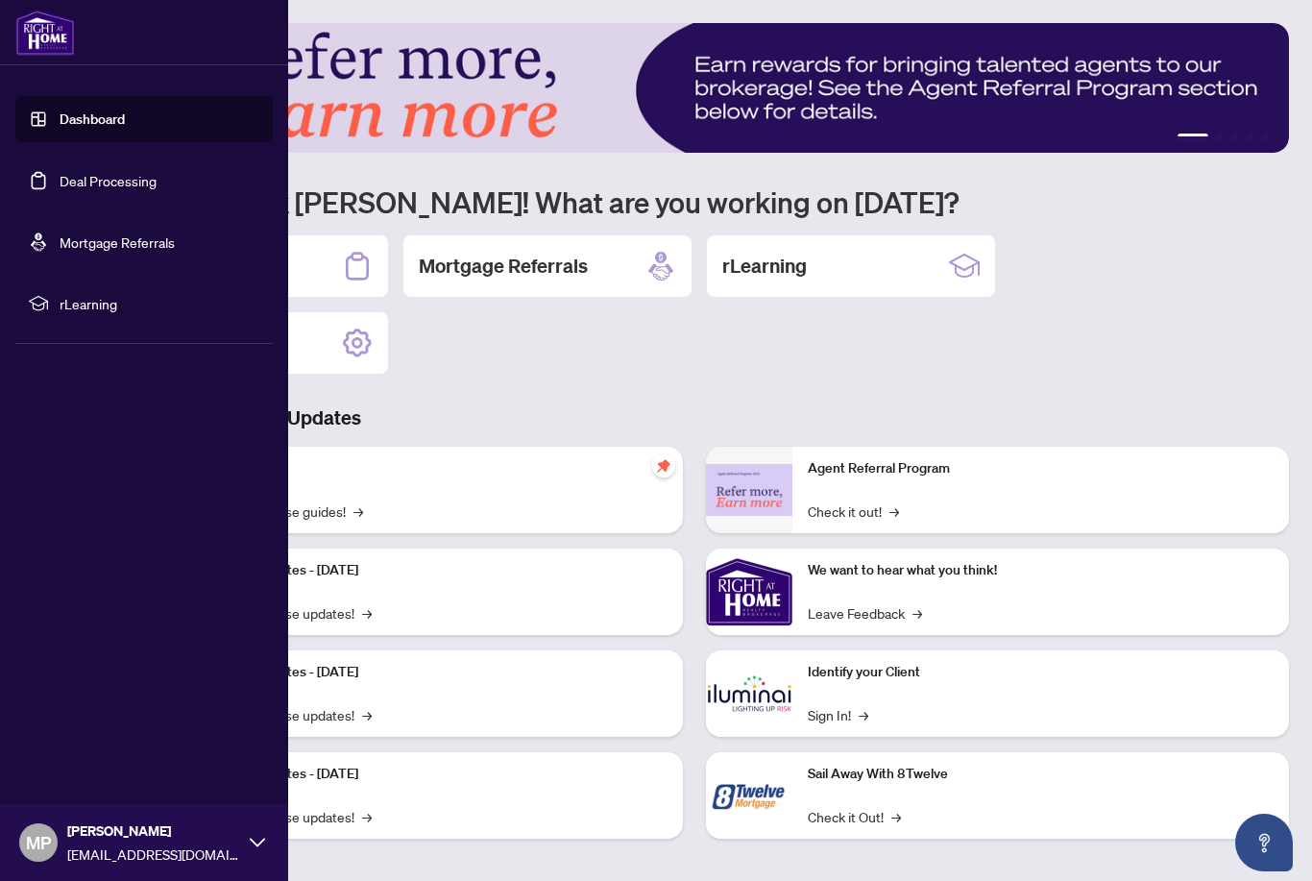
click at [1002, 389] on div "1 2 3 4 5 Welcome back [PERSON_NAME]! What are you working on [DATE]? Deal Proc…" at bounding box center [694, 445] width 1189 height 844
